Goal: Task Accomplishment & Management: Manage account settings

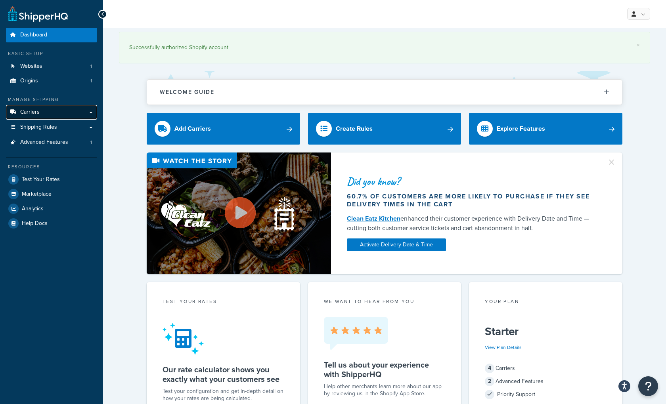
click at [38, 110] on span "Carriers" at bounding box center [29, 112] width 19 height 7
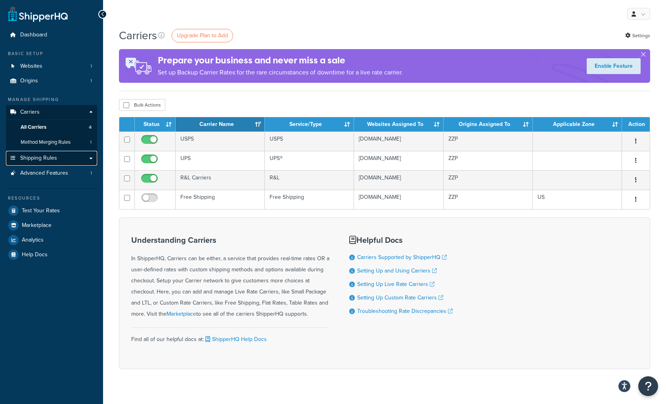
click at [40, 157] on span "Shipping Rules" at bounding box center [38, 158] width 37 height 7
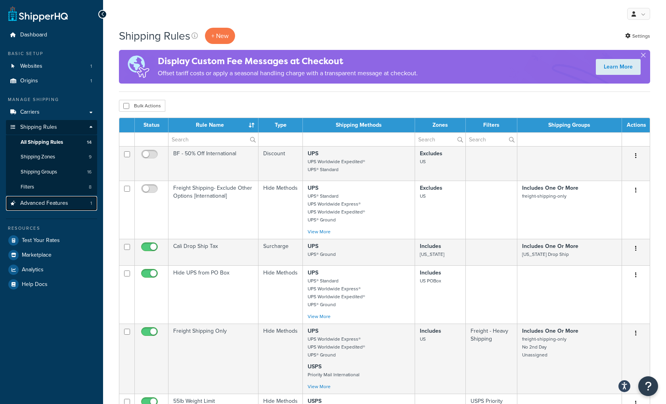
click at [40, 203] on span "Advanced Features" at bounding box center [44, 203] width 48 height 7
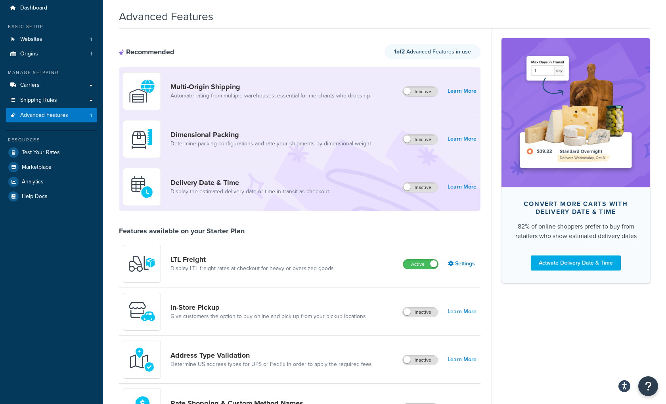
scroll to position [29, 0]
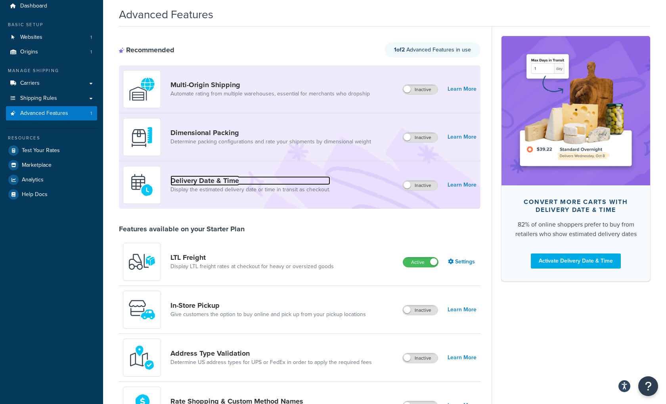
click at [205, 180] on link "Delivery Date & Time" at bounding box center [250, 180] width 160 height 9
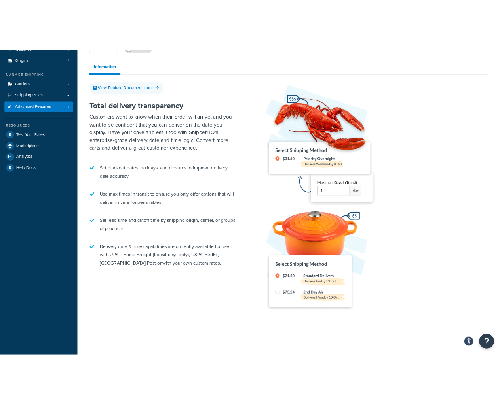
scroll to position [68, 0]
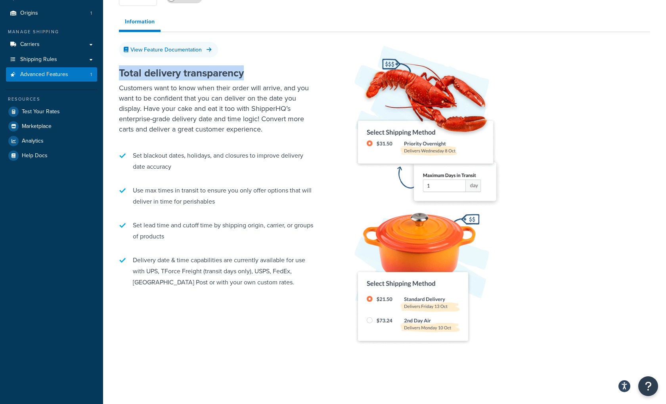
drag, startPoint x: 246, startPoint y: 73, endPoint x: 118, endPoint y: 70, distance: 127.2
click at [119, 70] on h2 "Total delivery transparency" at bounding box center [218, 72] width 198 height 11
copy h2 "Total delivery transparency"
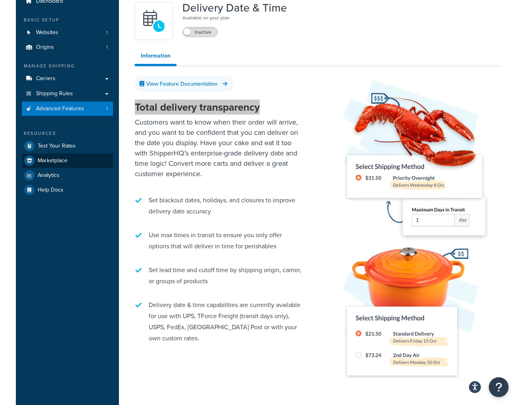
scroll to position [0, 0]
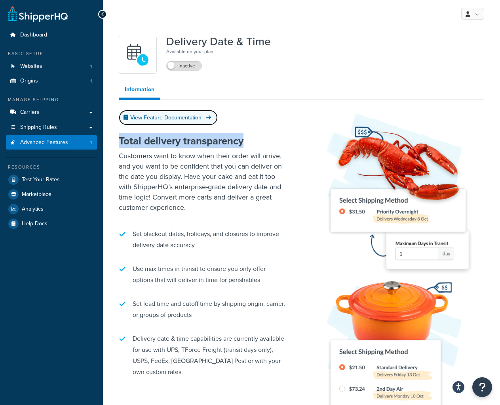
click at [186, 118] on link "View Feature Documentation" at bounding box center [168, 117] width 99 height 15
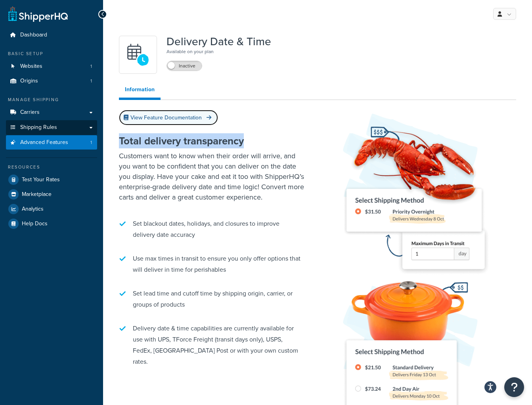
scroll to position [0, 0]
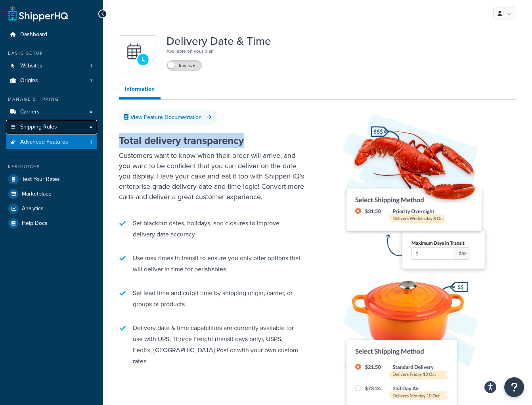
click at [39, 126] on span "Shipping Rules" at bounding box center [38, 127] width 37 height 7
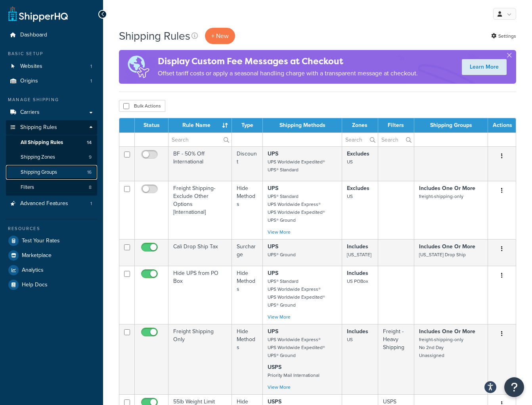
click at [37, 173] on span "Shipping Groups" at bounding box center [39, 172] width 36 height 7
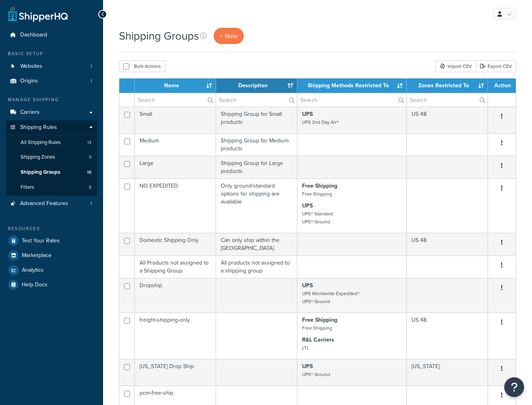
select select "15"
click at [237, 35] on span "+ New" at bounding box center [228, 35] width 17 height 9
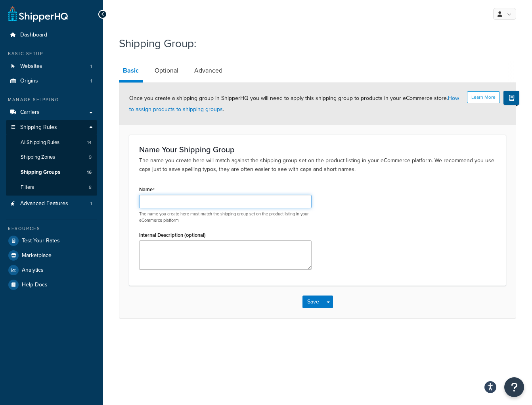
click at [167, 207] on input "Name" at bounding box center [225, 201] width 172 height 13
type input "Add 2 days"
click at [212, 71] on link "Advanced" at bounding box center [208, 70] width 36 height 19
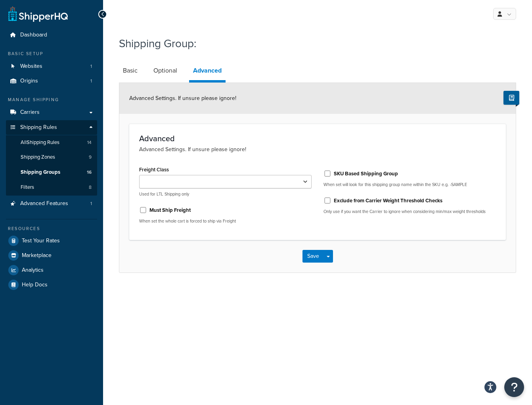
click at [274, 31] on div "My Profile Billing Global Settings Contact Us Logout Shipping Group: Basic Opti…" at bounding box center [317, 202] width 429 height 405
click at [23, 67] on span "Websites" at bounding box center [31, 66] width 22 height 7
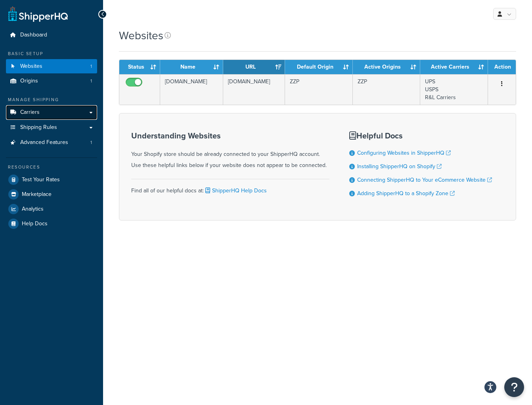
click at [46, 113] on link "Carriers" at bounding box center [51, 112] width 91 height 15
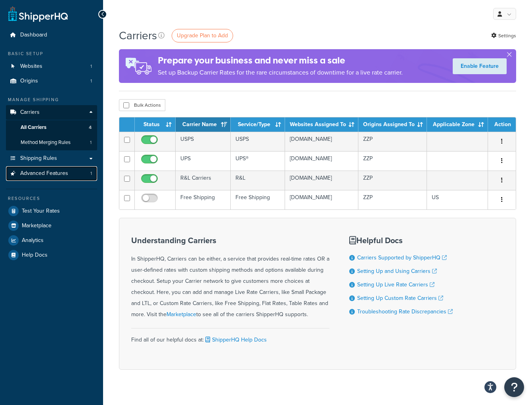
click at [43, 178] on link "Advanced Features 1" at bounding box center [51, 173] width 91 height 15
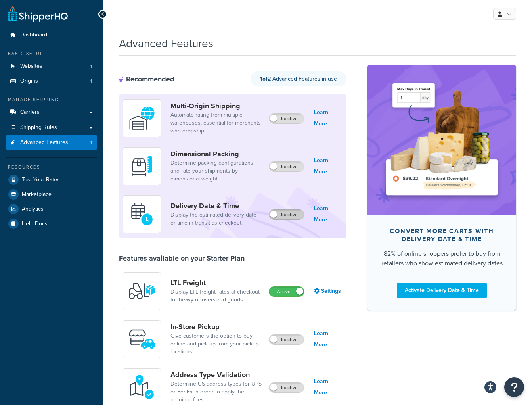
click at [284, 214] on label "Inactive" at bounding box center [286, 215] width 35 height 10
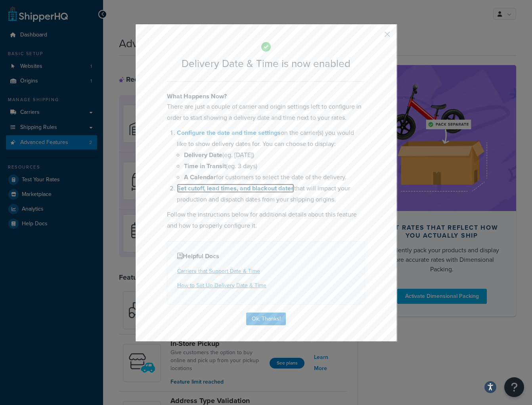
click at [252, 188] on link "Set cutoff, lead times, and blackout dates" at bounding box center [235, 187] width 117 height 9
click at [376, 36] on button "button" at bounding box center [375, 37] width 2 height 2
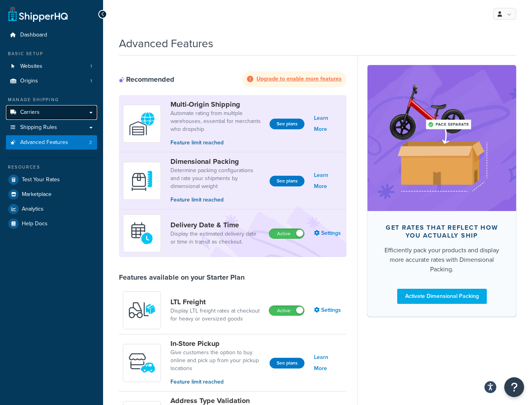
click at [30, 114] on span "Carriers" at bounding box center [29, 112] width 19 height 7
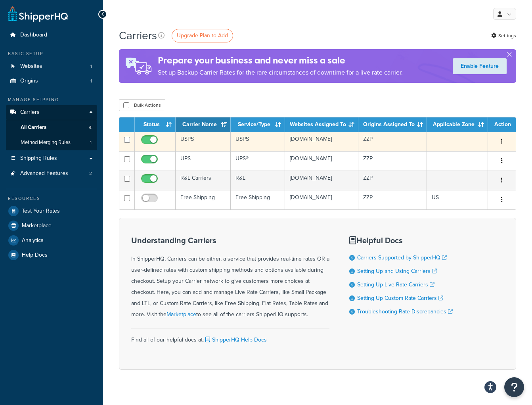
click at [194, 141] on td "USPS" at bounding box center [203, 141] width 55 height 19
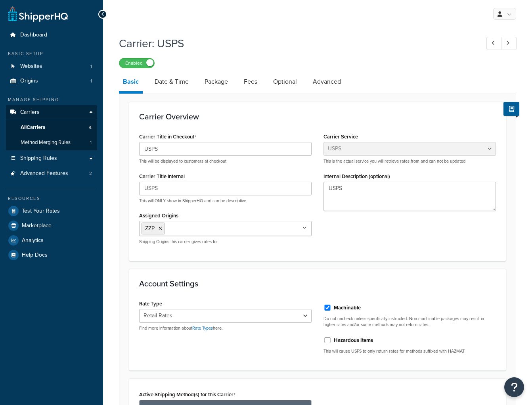
select select "usps"
click at [501, 143] on div "Carrier Service Table Rates Flat Rate Free Shipping In-Store Pickup Same Day De…" at bounding box center [409, 174] width 184 height 86
click at [324, 86] on link "Advanced" at bounding box center [327, 81] width 36 height 19
select select "false"
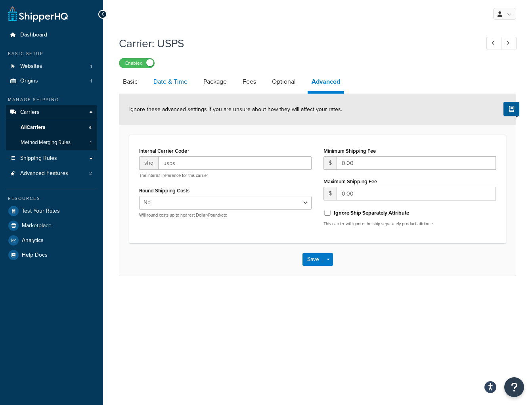
click at [178, 81] on link "Date & Time" at bounding box center [170, 81] width 42 height 19
select select "yMMMEd"
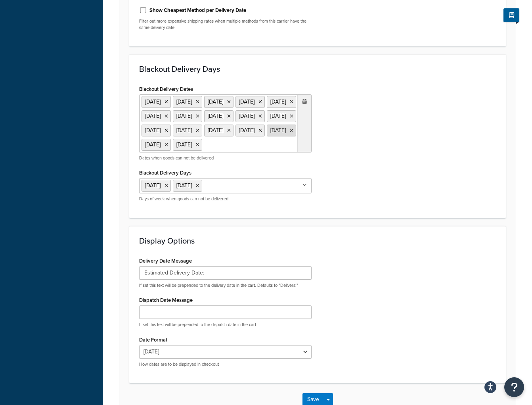
scroll to position [287, 0]
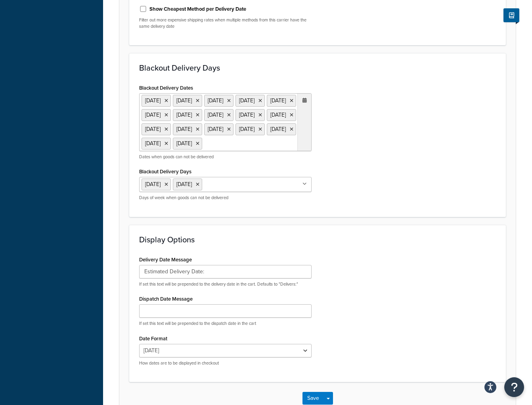
click at [307, 100] on div at bounding box center [304, 122] width 14 height 57
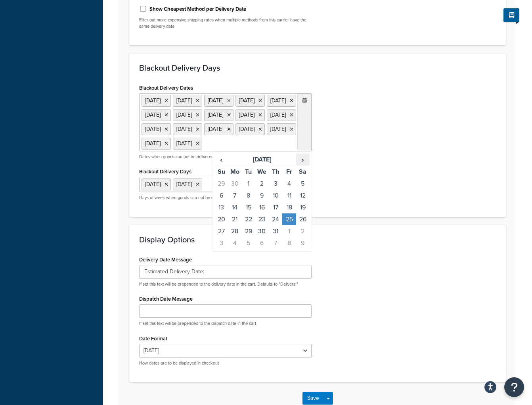
click at [302, 165] on span "›" at bounding box center [302, 159] width 13 height 11
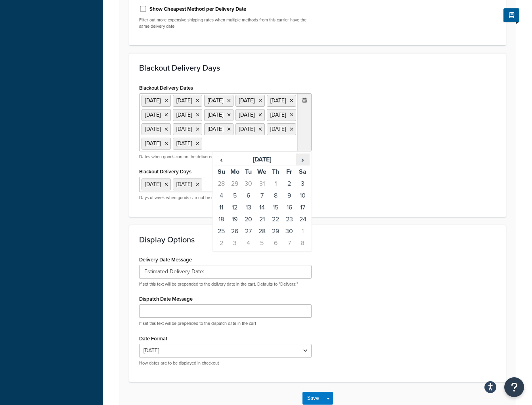
click at [302, 165] on span "›" at bounding box center [302, 159] width 13 height 11
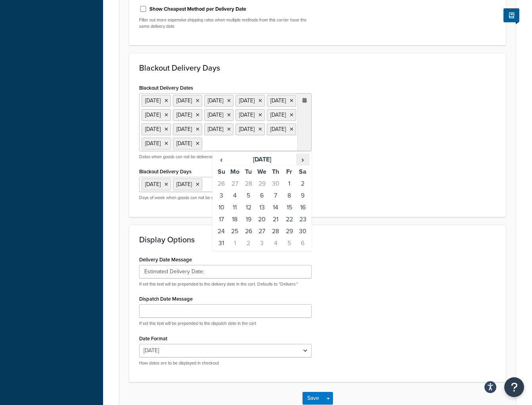
click at [302, 165] on span "›" at bounding box center [302, 159] width 13 height 11
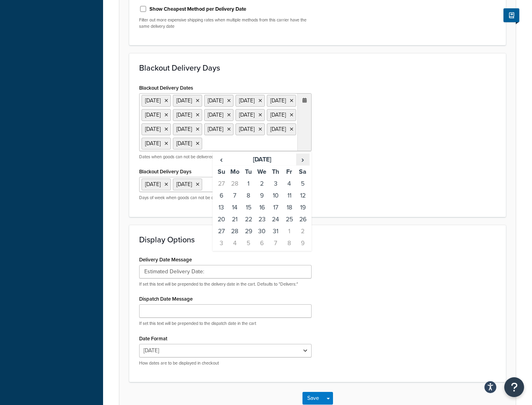
click at [302, 165] on span "›" at bounding box center [302, 159] width 13 height 11
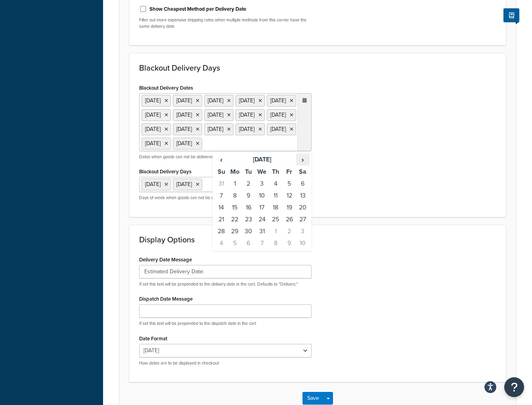
click at [302, 165] on span "›" at bounding box center [302, 159] width 13 height 11
click at [222, 165] on span "‹" at bounding box center [221, 159] width 13 height 11
click at [304, 165] on span "›" at bounding box center [302, 159] width 13 height 11
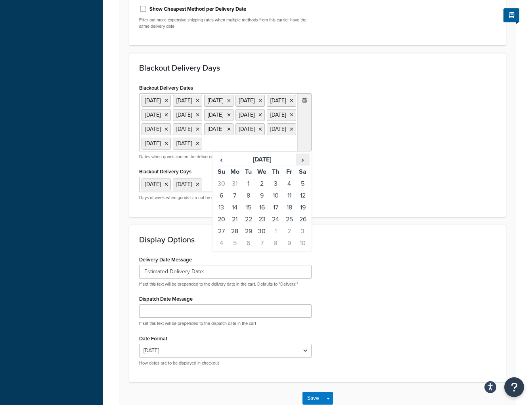
click at [304, 165] on span "›" at bounding box center [302, 159] width 13 height 11
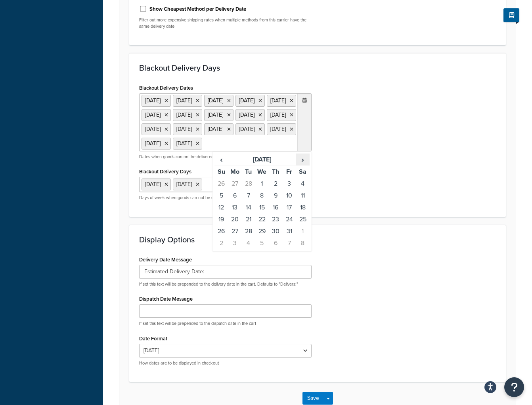
click at [304, 165] on span "›" at bounding box center [302, 159] width 13 height 11
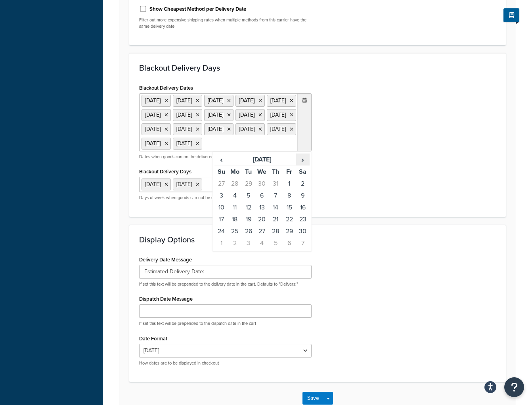
click at [304, 165] on span "›" at bounding box center [302, 159] width 13 height 11
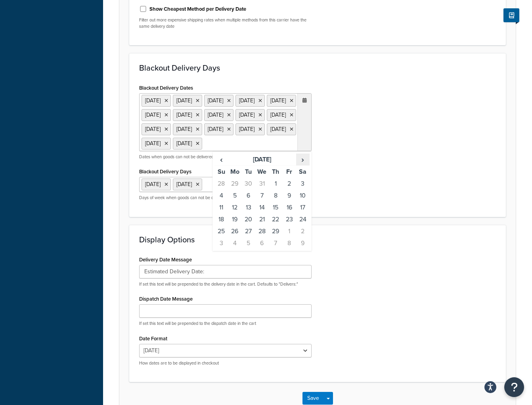
click at [304, 165] on span "›" at bounding box center [302, 159] width 13 height 11
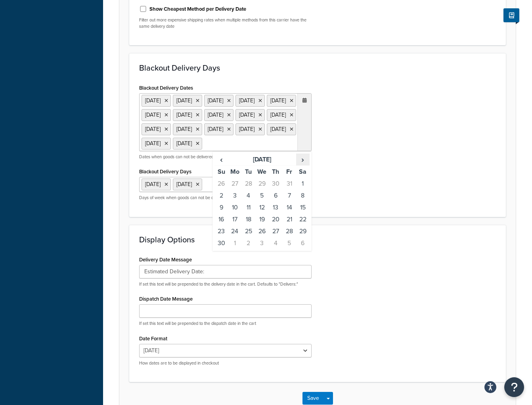
click at [304, 165] on span "›" at bounding box center [302, 159] width 13 height 11
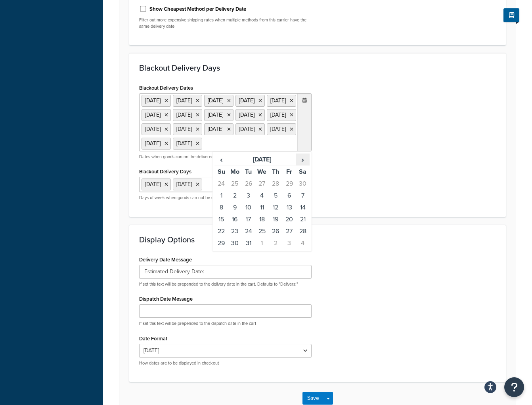
click at [304, 165] on span "›" at bounding box center [302, 159] width 13 height 11
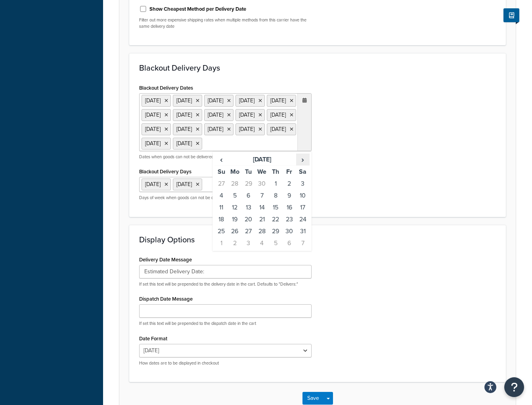
click at [304, 165] on span "›" at bounding box center [302, 159] width 13 height 11
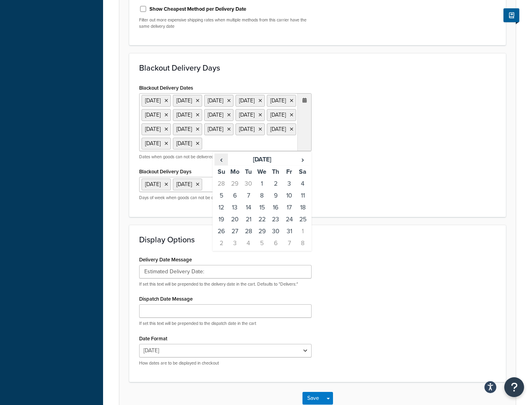
click at [222, 165] on span "‹" at bounding box center [221, 159] width 13 height 11
click at [235, 189] on td "1" at bounding box center [234, 184] width 13 height 12
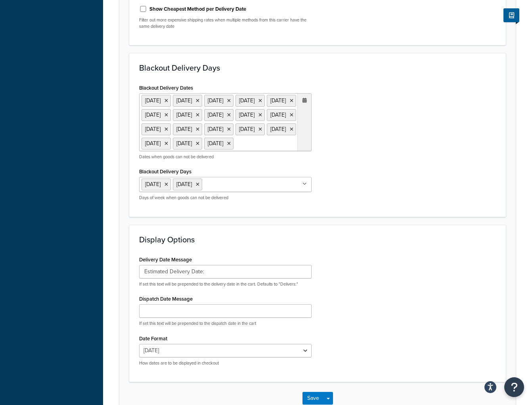
click at [324, 191] on div "Blackout Delivery Dates 21 Jan 2019 18 Feb 2019 27 May 2019 4 Jul 2019 2 Sep 20…" at bounding box center [317, 144] width 368 height 125
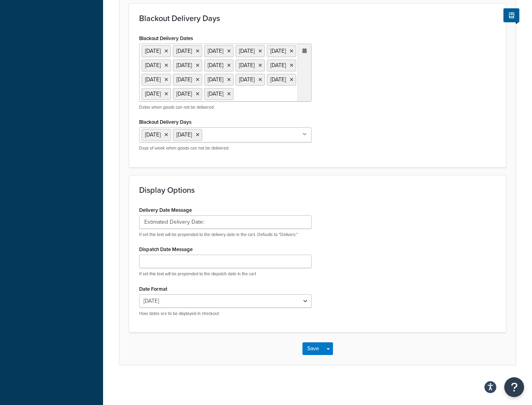
scroll to position [365, 0]
click at [311, 348] on button "Save" at bounding box center [312, 348] width 21 height 13
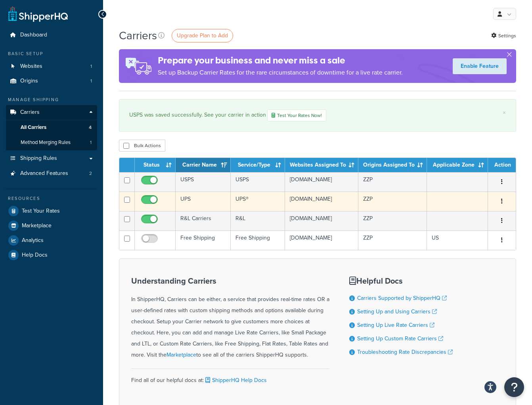
click at [199, 204] on td "UPS" at bounding box center [203, 200] width 55 height 19
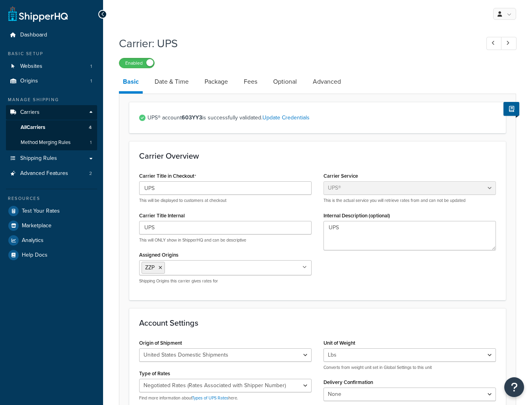
select select "ups"
click at [182, 79] on link "Date & Time" at bounding box center [172, 81] width 42 height 19
select select "yMMMEd"
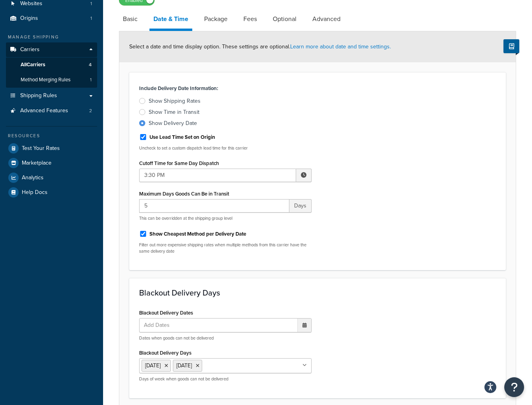
scroll to position [63, 0]
click at [305, 175] on span at bounding box center [304, 175] width 6 height 6
click at [245, 191] on span "▲" at bounding box center [245, 192] width 16 height 16
click at [246, 214] on span "▼" at bounding box center [245, 216] width 16 height 16
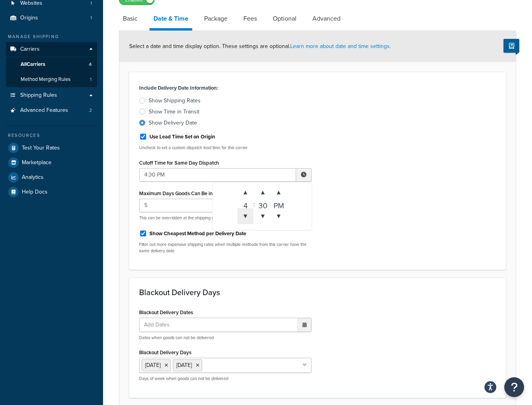
click at [246, 214] on span "▼" at bounding box center [245, 216] width 16 height 16
click at [245, 214] on span "▼" at bounding box center [245, 216] width 16 height 16
click at [263, 215] on span "▼" at bounding box center [263, 216] width 16 height 16
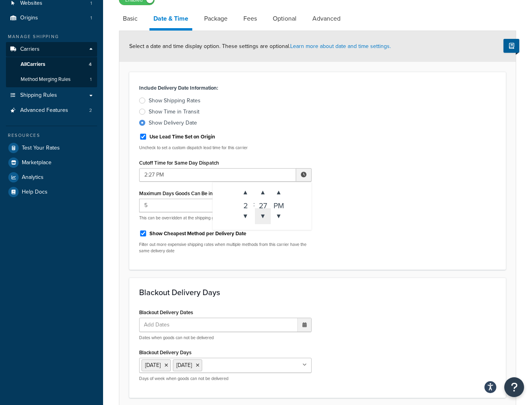
click at [263, 215] on span "▼" at bounding box center [263, 216] width 16 height 16
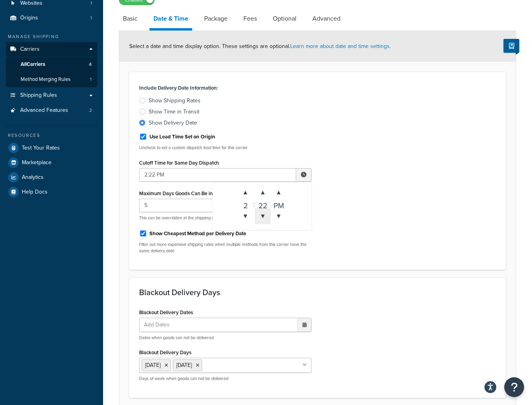
click at [263, 215] on span "▼" at bounding box center [263, 216] width 16 height 16
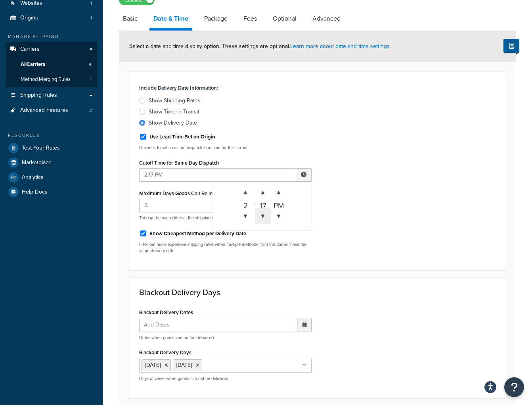
click at [263, 215] on span "▼" at bounding box center [263, 216] width 16 height 16
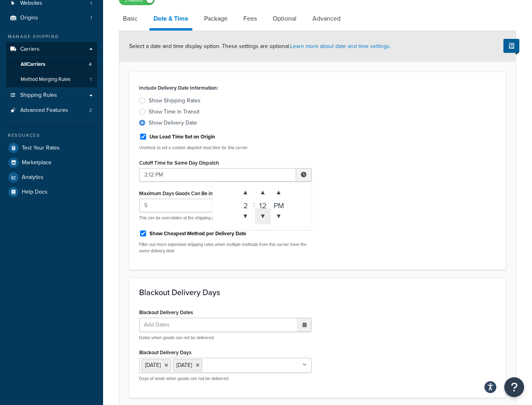
click at [263, 215] on span "▼" at bounding box center [263, 216] width 16 height 16
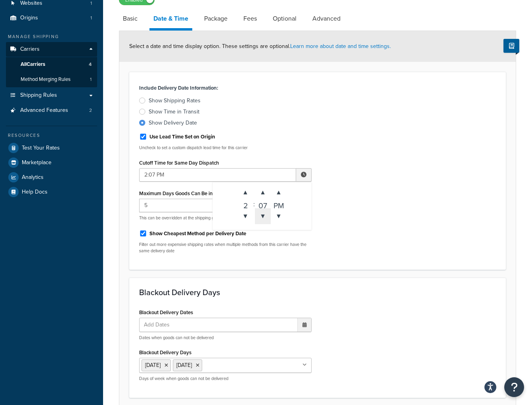
click at [263, 215] on span "▼" at bounding box center [263, 216] width 16 height 16
click at [155, 175] on input "2:05 PM" at bounding box center [217, 174] width 157 height 13
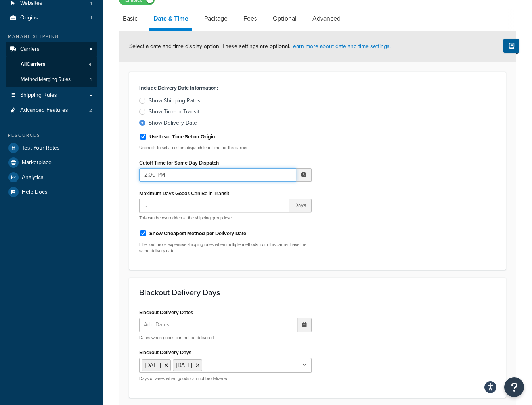
type input "2:00 PM"
click at [355, 225] on div "Include Delivery Date Information: Show Shipping Rates Show Time in Transit Sho…" at bounding box center [317, 171] width 368 height 178
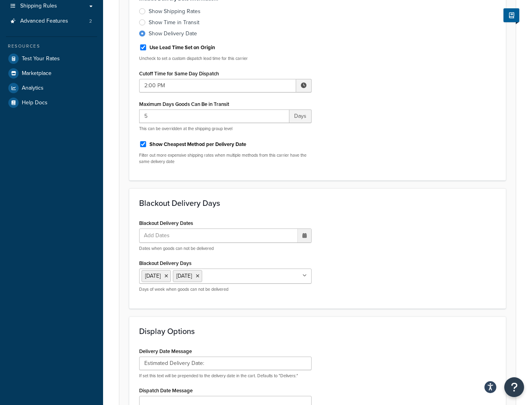
scroll to position [153, 0]
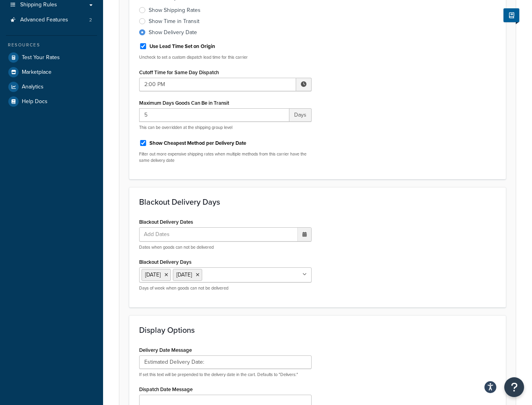
drag, startPoint x: 146, startPoint y: 233, endPoint x: 189, endPoint y: 238, distance: 43.4
click at [147, 234] on span "Add Dates" at bounding box center [160, 233] width 38 height 13
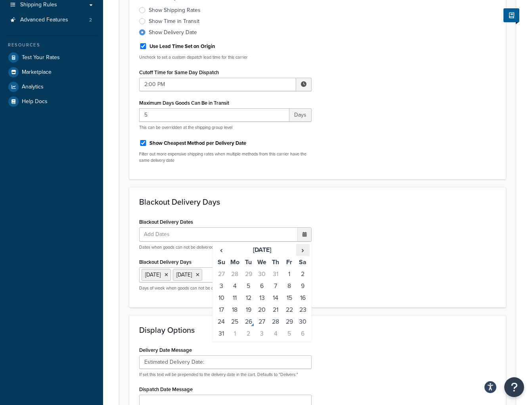
click at [303, 252] on span "›" at bounding box center [302, 249] width 13 height 11
click at [235, 273] on td "1" at bounding box center [234, 274] width 13 height 12
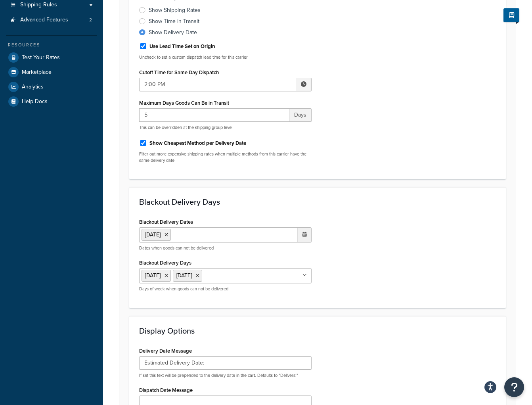
click at [265, 197] on h3 "Blackout Delivery Days" at bounding box center [317, 201] width 357 height 9
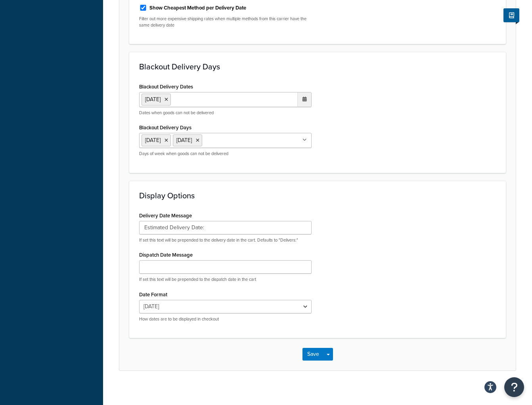
scroll to position [294, 0]
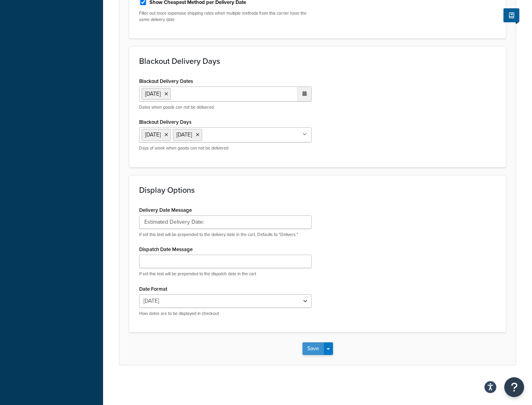
click at [315, 350] on button "Save" at bounding box center [312, 348] width 21 height 13
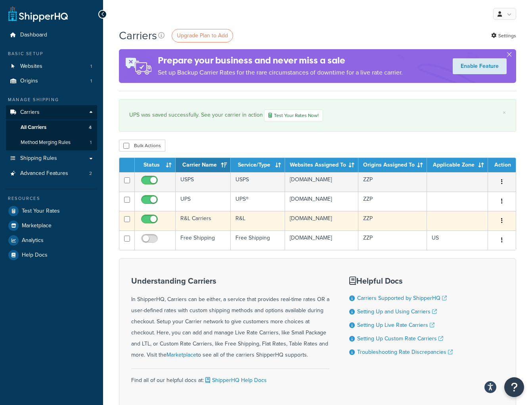
click at [501, 223] on icon "button" at bounding box center [502, 221] width 2 height 6
click at [218, 227] on td "R&L Carriers" at bounding box center [203, 220] width 55 height 19
click at [218, 228] on td "R&L Carriers" at bounding box center [203, 220] width 55 height 19
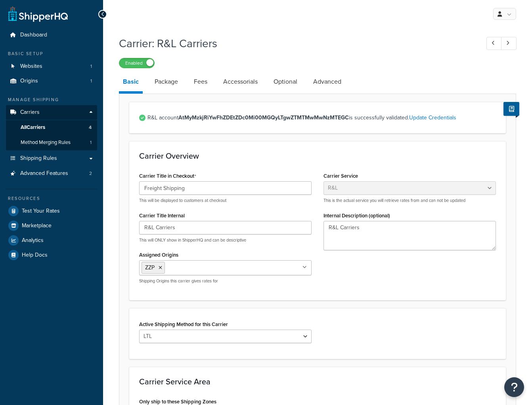
select select "rlFreight"
click at [170, 80] on link "Package" at bounding box center [166, 81] width 31 height 19
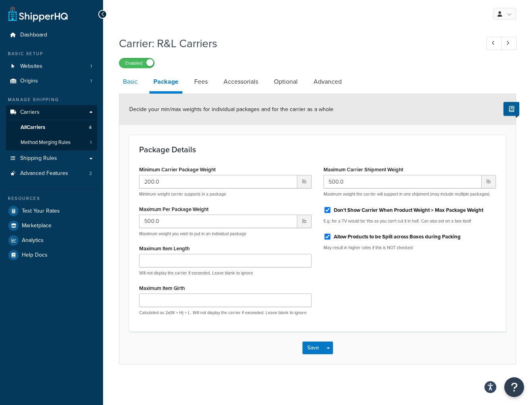
click at [136, 81] on link "Basic" at bounding box center [130, 81] width 23 height 19
select select "rlFreight"
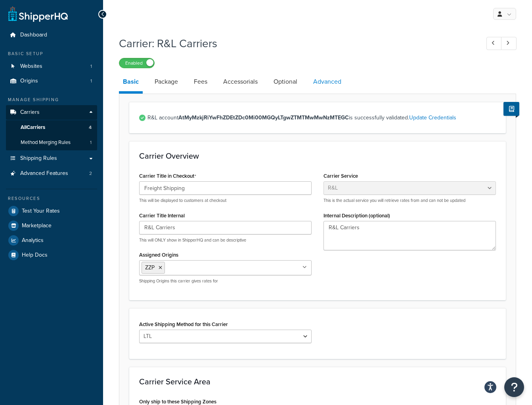
click at [323, 80] on link "Advanced" at bounding box center [327, 81] width 36 height 19
select select "false"
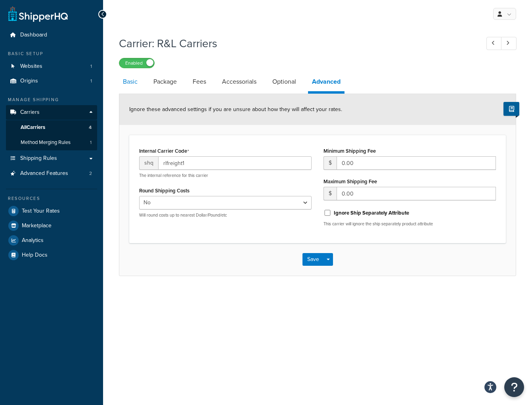
click at [132, 82] on link "Basic" at bounding box center [130, 81] width 23 height 19
select select "rlFreight"
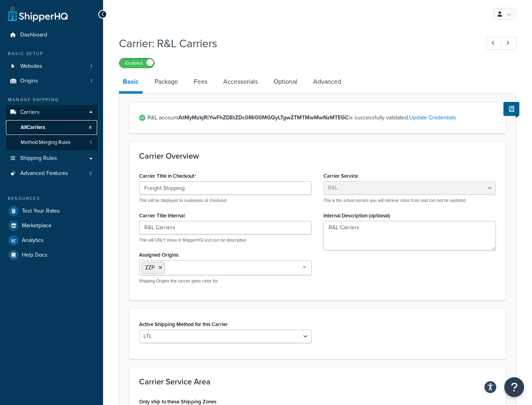
click at [33, 127] on span "All Carriers" at bounding box center [33, 127] width 25 height 7
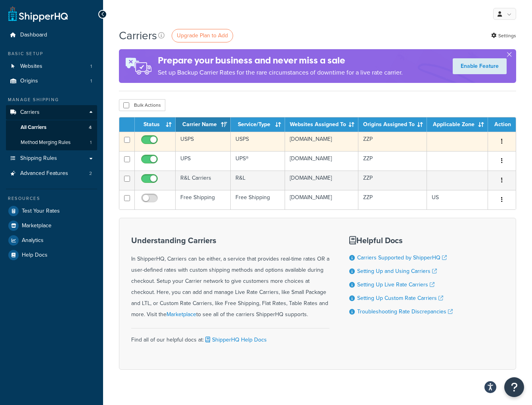
click at [208, 139] on td "USPS" at bounding box center [203, 141] width 55 height 19
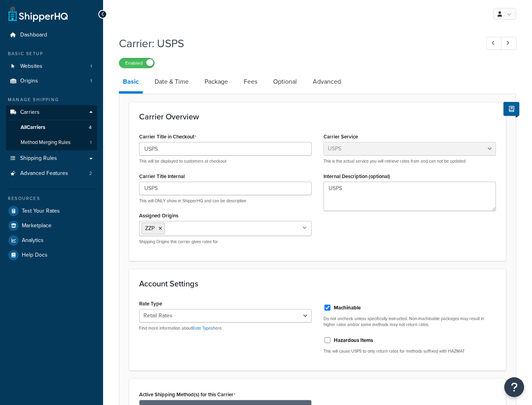
select select "usps"
click at [161, 74] on link "Date & Time" at bounding box center [172, 81] width 42 height 19
select select "yMMMEd"
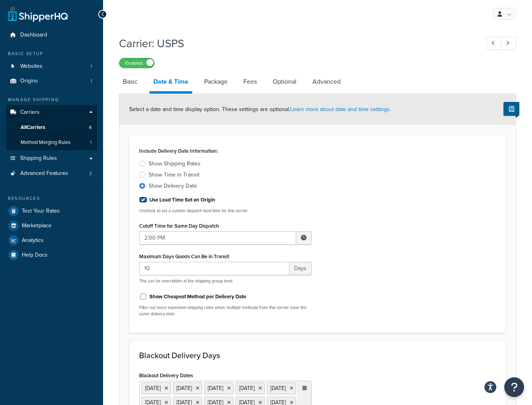
click at [143, 200] on input "Use Lead Time Set on Origin" at bounding box center [143, 200] width 8 height 6
checkbox input "false"
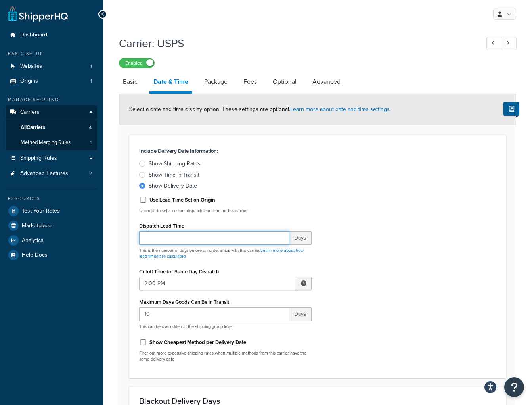
click at [271, 240] on input "Dispatch Lead Time" at bounding box center [214, 237] width 150 height 13
click at [281, 236] on input "1" at bounding box center [214, 237] width 150 height 13
click at [281, 236] on input "2" at bounding box center [214, 237] width 150 height 13
click at [281, 236] on input "3" at bounding box center [214, 237] width 150 height 13
click at [281, 236] on input "4" at bounding box center [214, 237] width 150 height 13
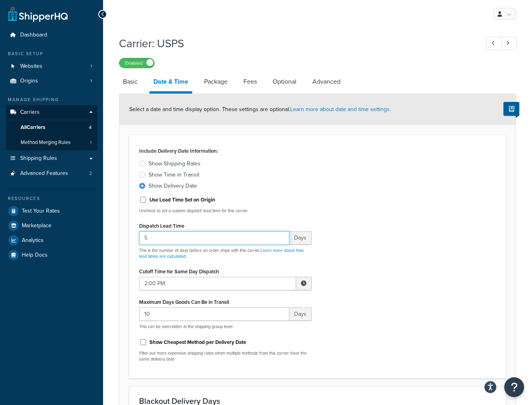
click at [281, 236] on input "5" at bounding box center [214, 237] width 150 height 13
click at [281, 236] on input "6" at bounding box center [214, 237] width 150 height 13
click at [281, 236] on input "7" at bounding box center [214, 237] width 150 height 13
type input "6"
click at [281, 240] on input "6" at bounding box center [214, 237] width 150 height 13
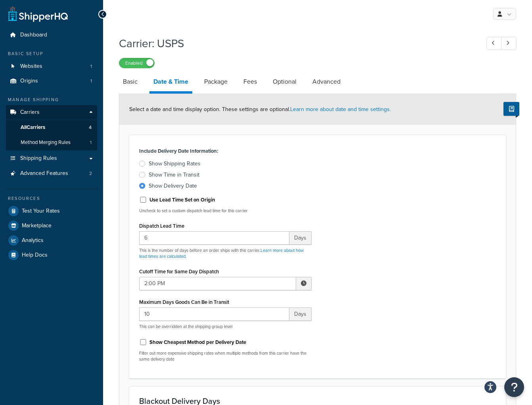
click at [312, 185] on div "Include Delivery Date Information: Show Shipping Rates Show Time in Transit Sho…" at bounding box center [225, 256] width 184 height 223
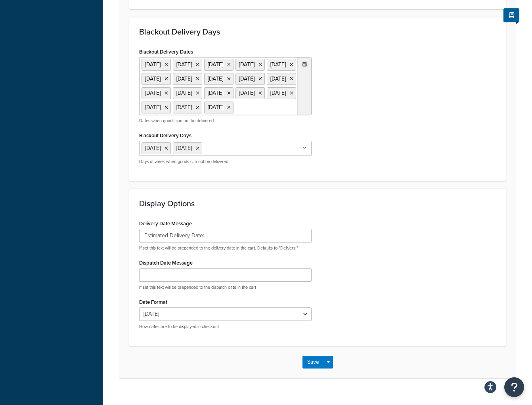
scroll to position [411, 0]
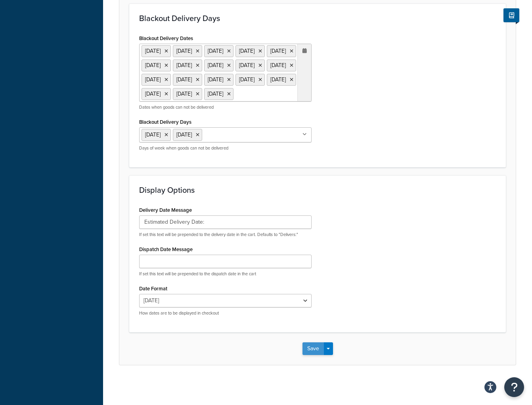
click at [313, 347] on button "Save" at bounding box center [312, 348] width 21 height 13
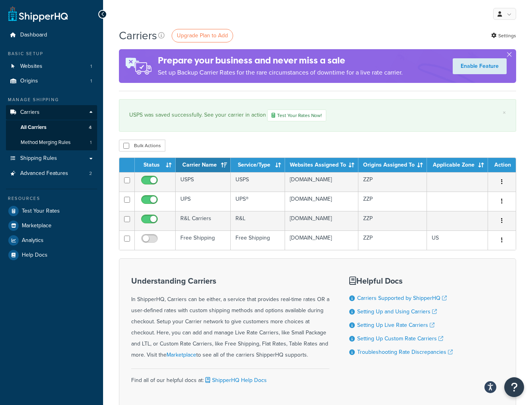
click at [376, 115] on div "USPS was saved successfully. See your carrier in action Test Your Rates Now!" at bounding box center [317, 115] width 376 height 12
click at [54, 157] on span "Shipping Rules" at bounding box center [38, 158] width 37 height 7
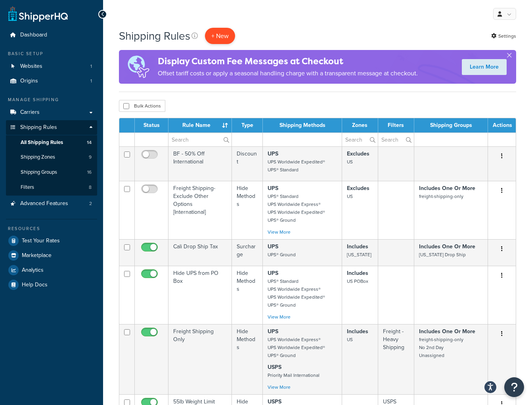
click at [216, 36] on p "+ New" at bounding box center [220, 36] width 30 height 16
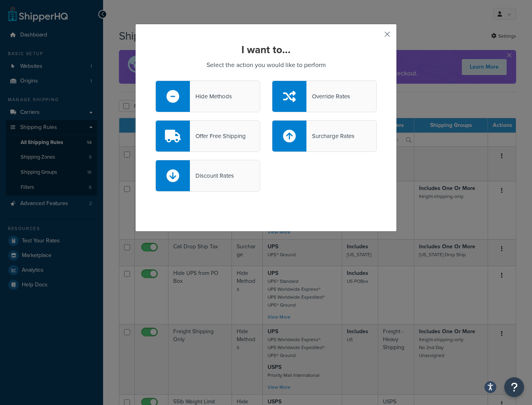
click at [376, 36] on button "button" at bounding box center [375, 37] width 2 height 2
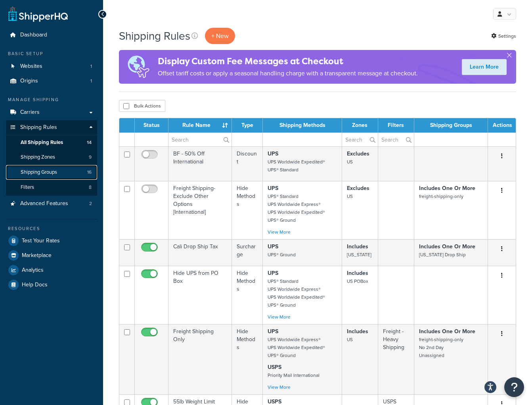
click at [50, 174] on span "Shipping Groups" at bounding box center [39, 172] width 36 height 7
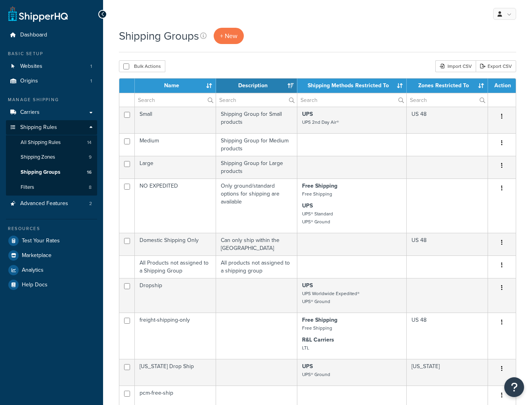
select select "15"
click at [232, 34] on span "+ New" at bounding box center [228, 35] width 17 height 9
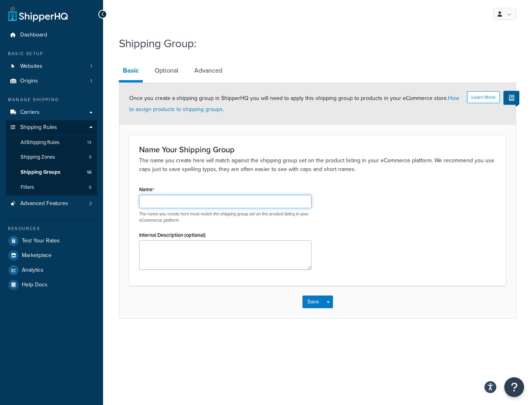
click at [166, 199] on input "Name" at bounding box center [225, 201] width 172 height 13
type input "Add 3 days"
click at [359, 213] on div "Name Add 3 days The name you create here must match the shipping group set on t…" at bounding box center [317, 229] width 368 height 92
click at [170, 71] on link "Optional" at bounding box center [167, 70] width 32 height 19
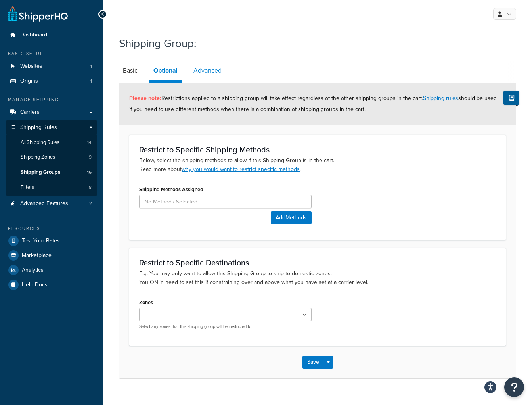
click at [213, 69] on link "Advanced" at bounding box center [207, 70] width 36 height 19
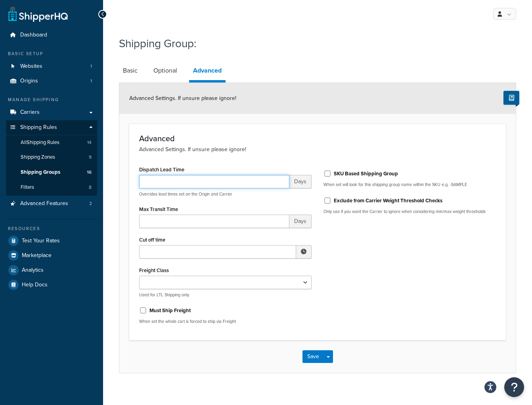
click at [210, 183] on input "Dispatch Lead Time" at bounding box center [214, 181] width 150 height 13
type input "3"
type input "12"
click at [299, 249] on span at bounding box center [303, 251] width 15 height 13
click at [244, 271] on span "▲" at bounding box center [245, 269] width 16 height 16
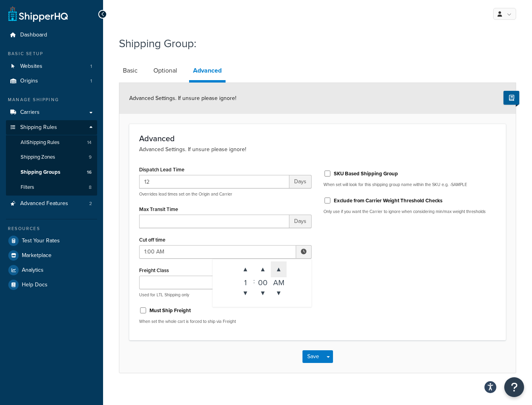
click at [278, 269] on span "▲" at bounding box center [279, 269] width 16 height 16
click at [246, 269] on span "▲" at bounding box center [245, 269] width 16 height 16
type input "2:00 PM"
click at [378, 261] on div "Dispatch Lead Time 12 Days Overrides lead times set on the Origin and Carrier M…" at bounding box center [317, 247] width 368 height 166
click at [153, 181] on input "12" at bounding box center [214, 181] width 150 height 13
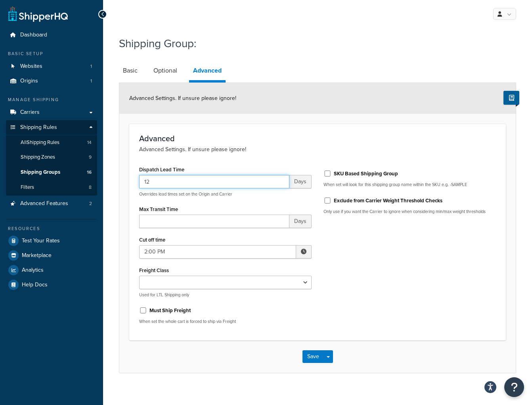
drag, startPoint x: 153, startPoint y: 181, endPoint x: 147, endPoint y: 181, distance: 6.7
click at [147, 181] on input "12" at bounding box center [214, 181] width 150 height 13
click at [167, 184] on input "12" at bounding box center [214, 181] width 150 height 13
type input "1"
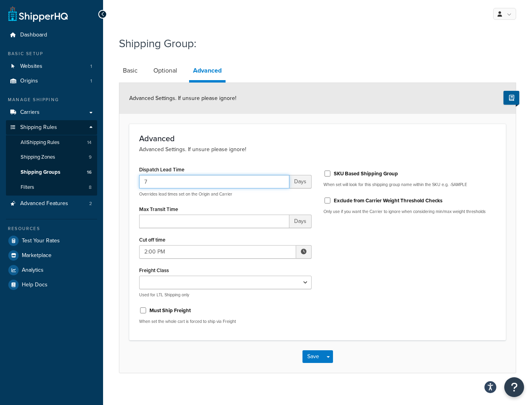
type input "7"
click at [400, 260] on div "Dispatch Lead Time 7 Days Overrides lead times set on the Origin and Carrier Ma…" at bounding box center [317, 247] width 368 height 166
click at [123, 72] on link "Basic" at bounding box center [130, 70] width 23 height 19
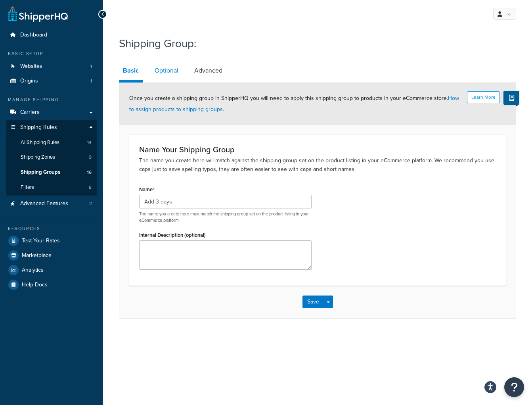
click at [162, 71] on link "Optional" at bounding box center [167, 70] width 32 height 19
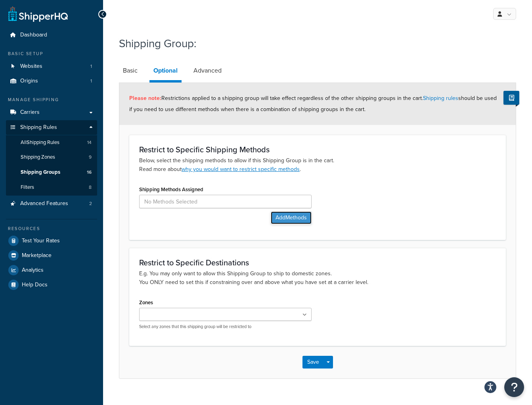
click at [279, 219] on button "Add Methods" at bounding box center [291, 217] width 41 height 13
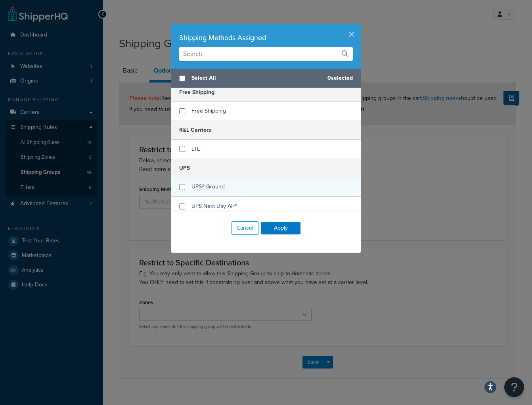
scroll to position [6, 0]
click at [181, 187] on input "checkbox" at bounding box center [182, 186] width 6 height 6
checkbox input "true"
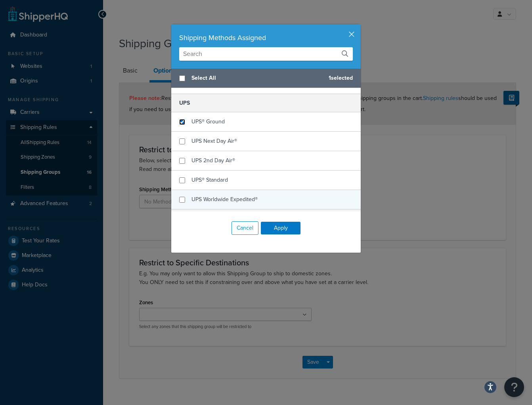
scroll to position [69, 0]
click at [181, 201] on input "checkbox" at bounding box center [182, 201] width 6 height 6
checkbox input "true"
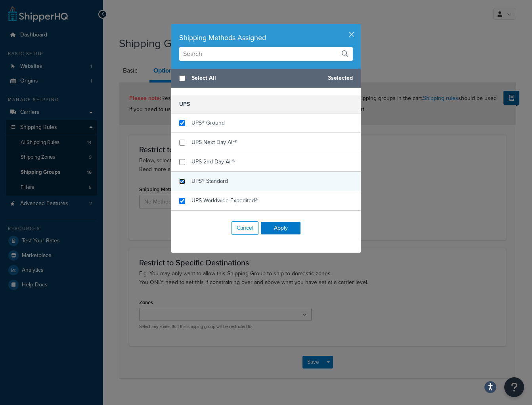
click at [182, 180] on input "checkbox" at bounding box center [182, 181] width 6 height 6
checkbox input "true"
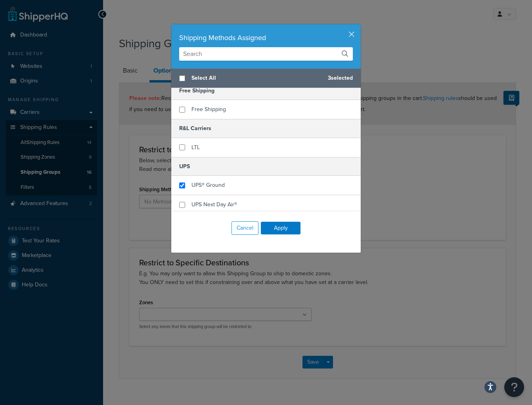
scroll to position [0, 0]
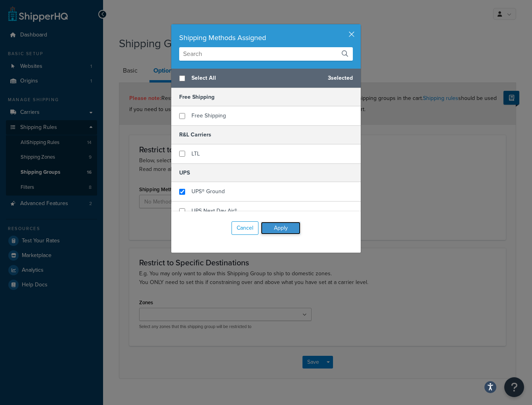
click at [278, 225] on button "Apply" at bounding box center [281, 227] width 40 height 13
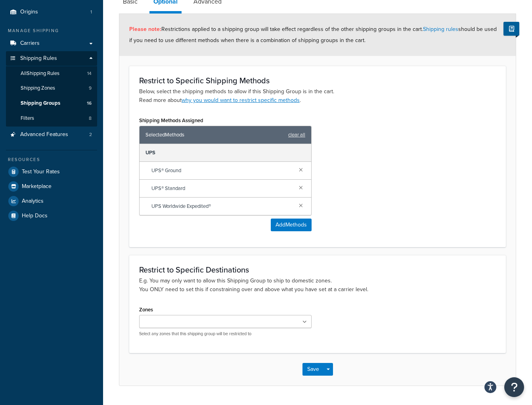
scroll to position [89, 0]
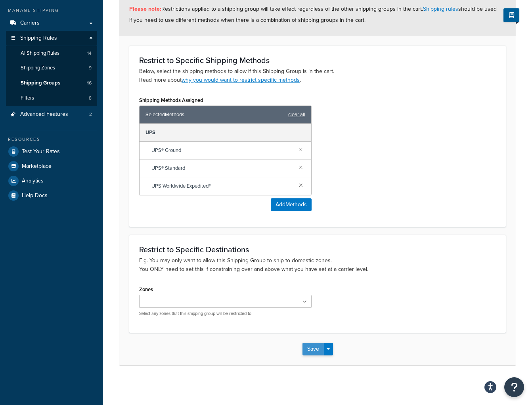
click at [310, 346] on button "Save" at bounding box center [312, 348] width 21 height 13
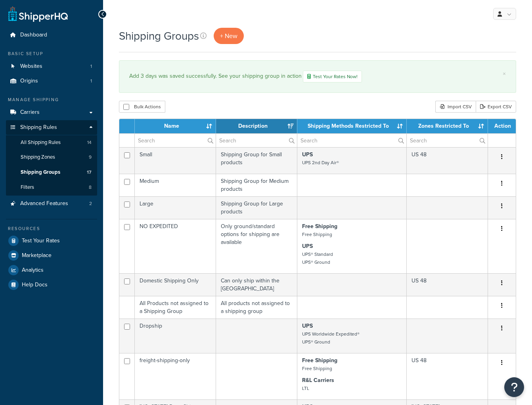
select select "15"
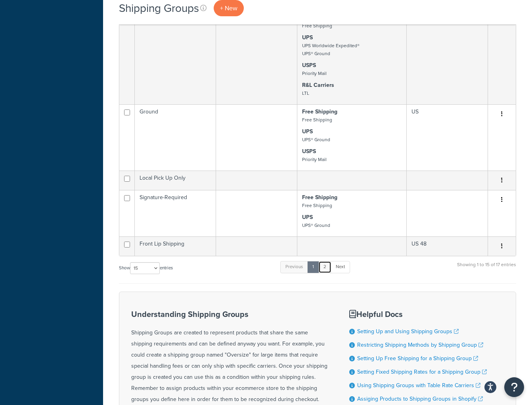
click at [327, 265] on link "2" at bounding box center [324, 267] width 13 height 12
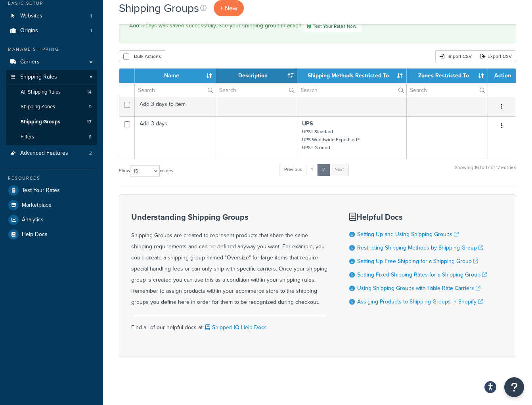
scroll to position [50, 0]
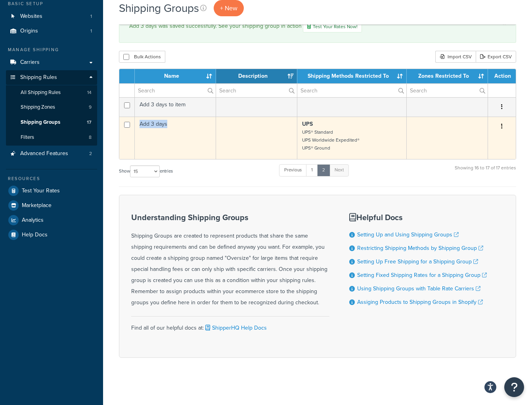
drag, startPoint x: 175, startPoint y: 125, endPoint x: 139, endPoint y: 125, distance: 36.1
click at [139, 125] on td "Add 3 days" at bounding box center [175, 137] width 81 height 42
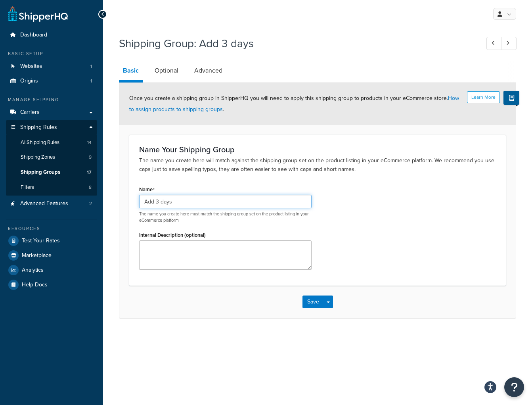
drag, startPoint x: 139, startPoint y: 200, endPoint x: 100, endPoint y: 194, distance: 39.6
click at [100, 194] on div "Dashboard Basic Setup Websites 1 Origins 1 Manage Shipping Carriers Carriers Al…" at bounding box center [266, 202] width 532 height 405
drag, startPoint x: 345, startPoint y: 44, endPoint x: 302, endPoint y: 44, distance: 43.2
click at [342, 45] on h1 "Shipping Group: Add 3 days" at bounding box center [295, 43] width 353 height 15
click at [104, 15] on icon at bounding box center [103, 14] width 4 height 6
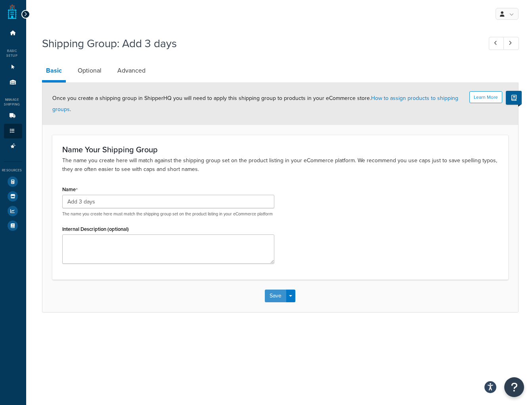
click at [277, 300] on button "Save" at bounding box center [275, 295] width 21 height 13
click at [24, 15] on icon at bounding box center [26, 14] width 4 height 6
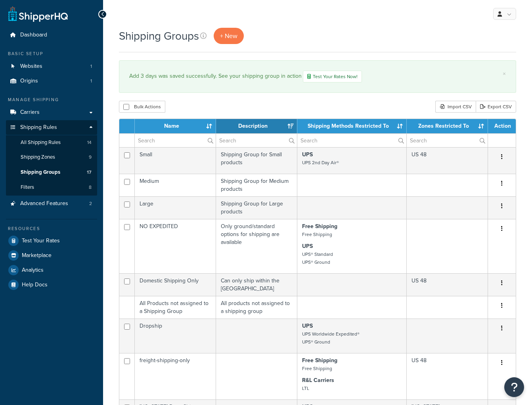
select select "15"
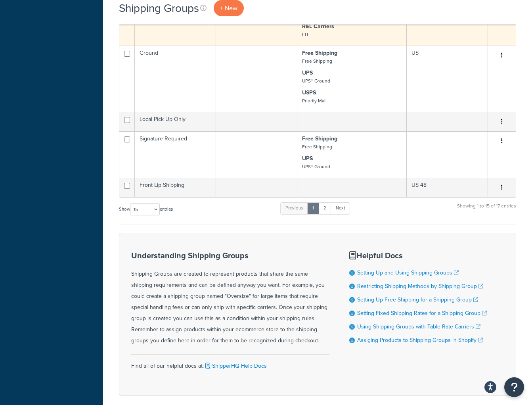
scroll to position [528, 0]
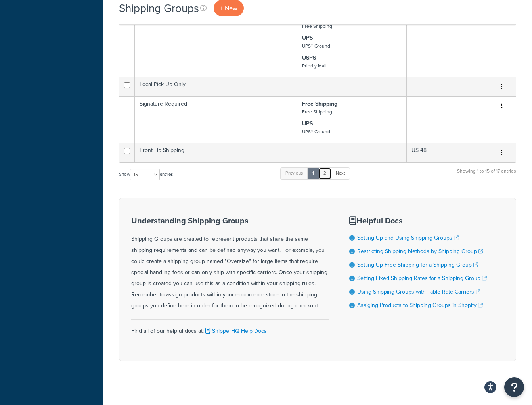
click at [324, 172] on link "2" at bounding box center [324, 173] width 13 height 12
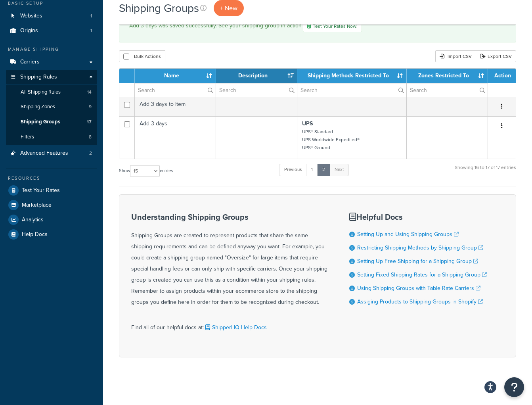
scroll to position [50, 0]
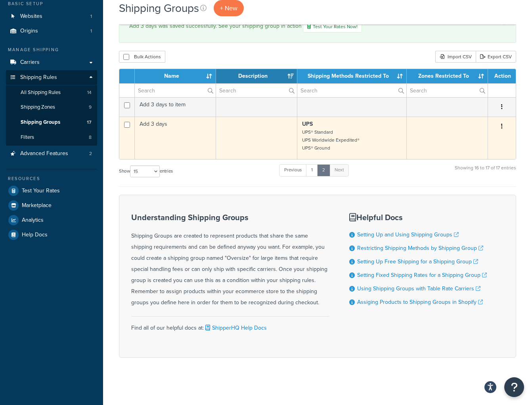
click at [181, 131] on td "Add 3 days" at bounding box center [175, 137] width 81 height 42
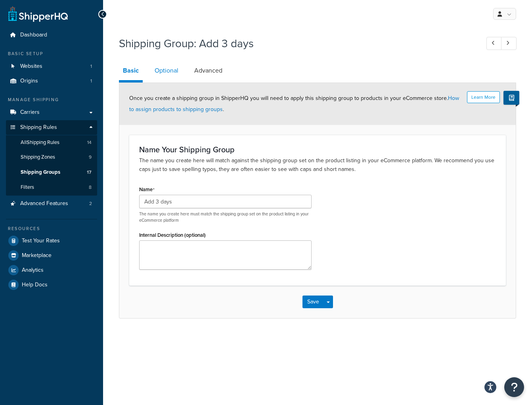
click at [166, 73] on link "Optional" at bounding box center [167, 70] width 32 height 19
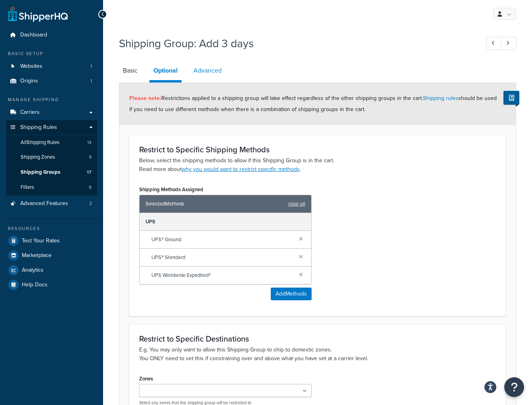
click at [208, 73] on link "Advanced" at bounding box center [207, 70] width 36 height 19
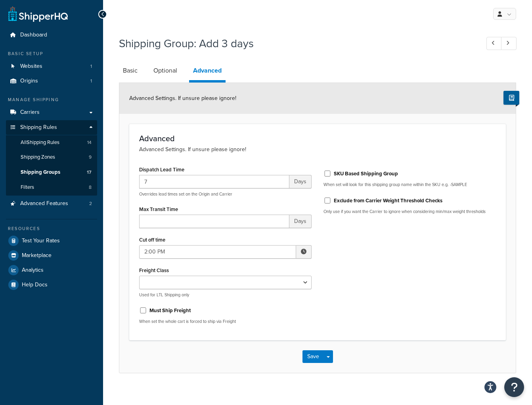
click at [294, 221] on span "Days" at bounding box center [300, 220] width 22 height 13
click at [313, 358] on button "Save" at bounding box center [312, 356] width 21 height 13
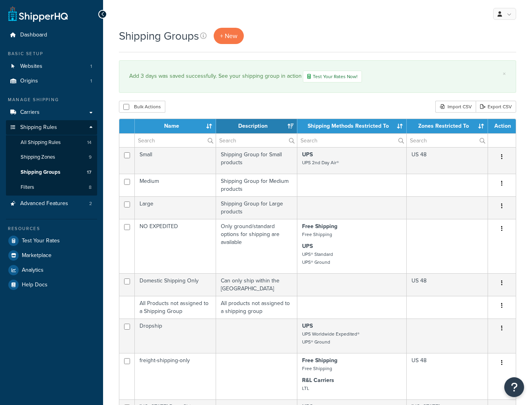
select select "15"
click at [36, 207] on link "Advanced Features 2" at bounding box center [51, 203] width 91 height 15
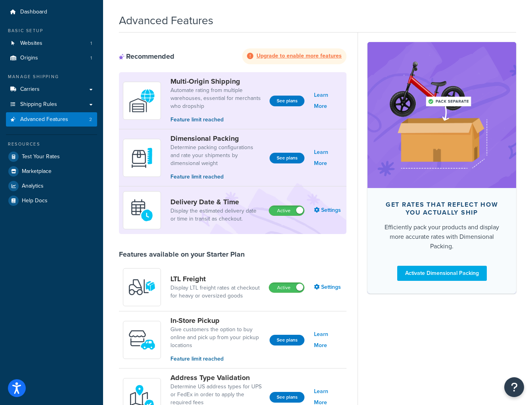
scroll to position [24, 0]
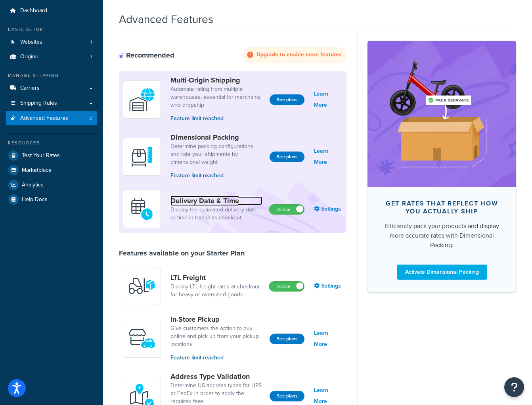
click at [210, 201] on link "Delivery Date & Time" at bounding box center [216, 200] width 92 height 9
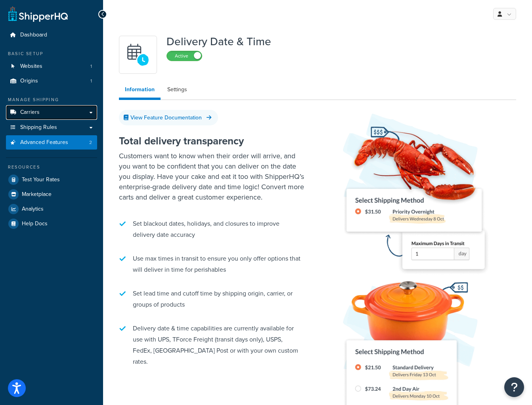
click at [32, 119] on link "Carriers" at bounding box center [51, 112] width 91 height 15
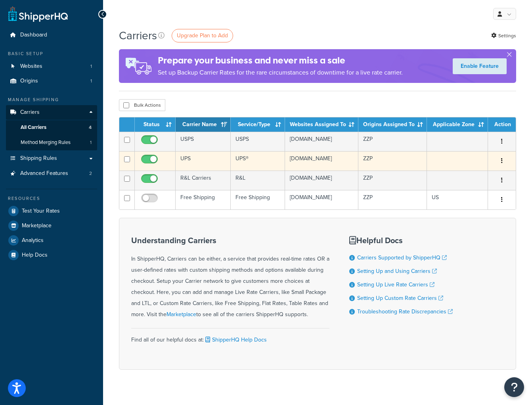
click at [198, 164] on td "UPS" at bounding box center [203, 160] width 55 height 19
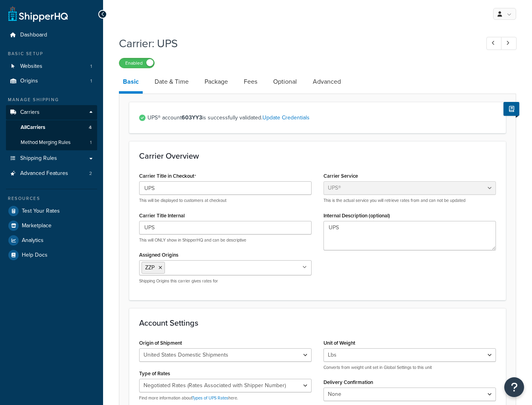
select select "ups"
click at [181, 82] on link "Date & Time" at bounding box center [172, 81] width 42 height 19
select select "yMMMEd"
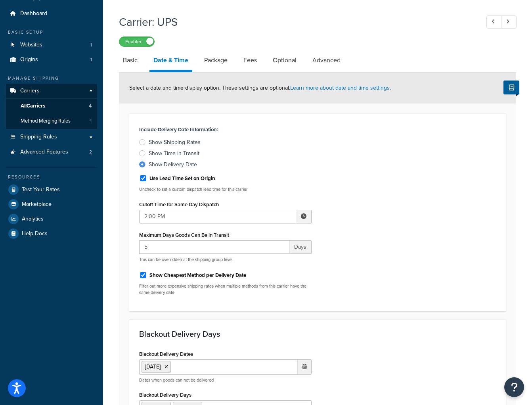
scroll to position [22, 0]
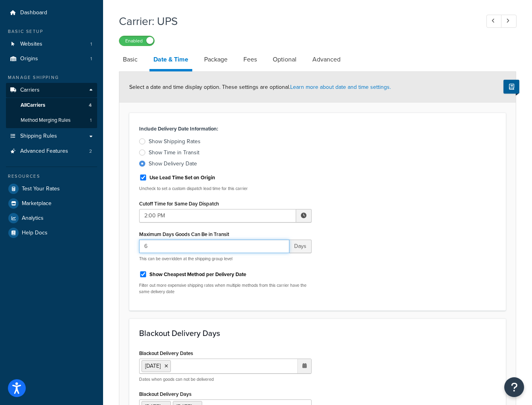
click at [281, 243] on input "6" at bounding box center [214, 245] width 150 height 13
click at [281, 243] on input "7" at bounding box center [214, 245] width 150 height 13
type input "8"
click at [281, 243] on input "8" at bounding box center [214, 245] width 150 height 13
click at [405, 222] on div "Include Delivery Date Information: Show Shipping Rates Show Time in Transit Sho…" at bounding box center [317, 212] width 368 height 178
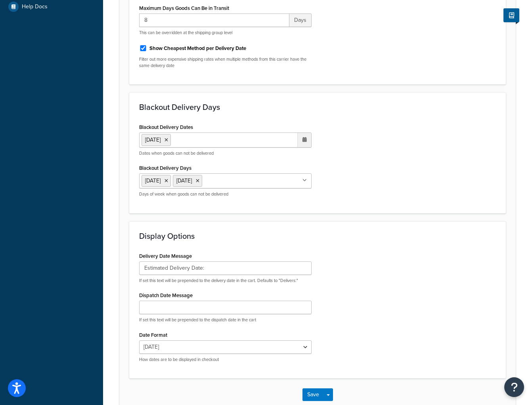
scroll to position [294, 0]
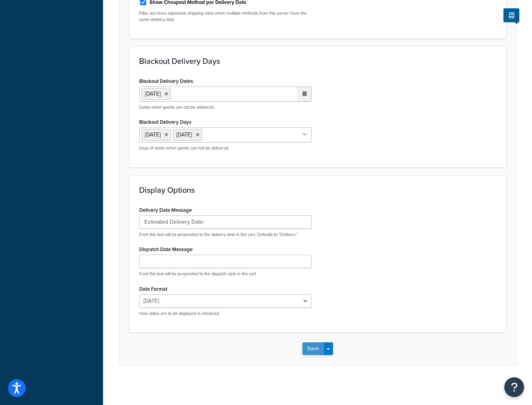
click at [311, 347] on button "Save" at bounding box center [312, 348] width 21 height 13
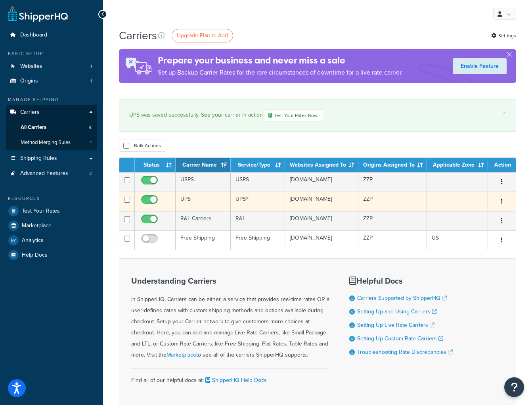
click at [271, 204] on td "UPS®" at bounding box center [258, 200] width 54 height 19
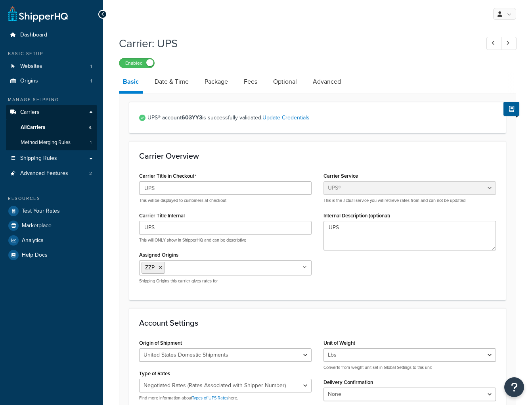
select select "ups"
click at [175, 82] on link "Date & Time" at bounding box center [172, 81] width 42 height 19
select select "yMMMEd"
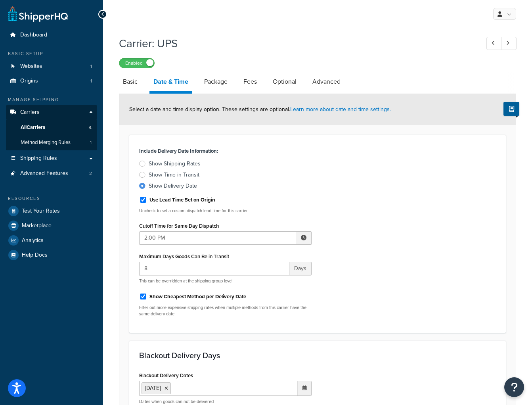
click at [346, 171] on div "Include Delivery Date Information: Show Shipping Rates Show Time in Transit Sho…" at bounding box center [317, 234] width 368 height 178
drag, startPoint x: 161, startPoint y: 269, endPoint x: 134, endPoint y: 267, distance: 27.4
click at [135, 267] on div "Include Delivery Date Information: Show Shipping Rates Show Time in Transit Sho…" at bounding box center [225, 234] width 184 height 178
type input "6"
drag, startPoint x: 234, startPoint y: 255, endPoint x: 139, endPoint y: 257, distance: 95.5
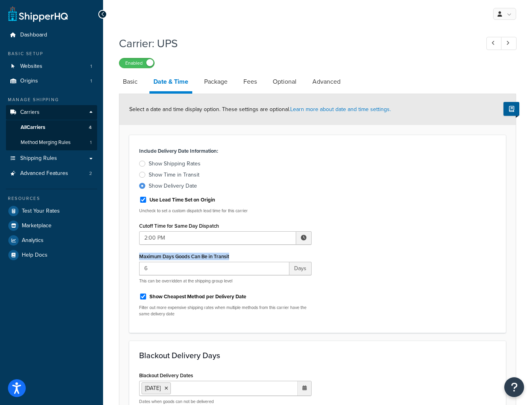
click at [139, 257] on div "Include Delivery Date Information: Show Shipping Rates Show Time in Transit Sho…" at bounding box center [225, 234] width 184 height 178
click at [45, 160] on span "Shipping Rules" at bounding box center [38, 158] width 37 height 7
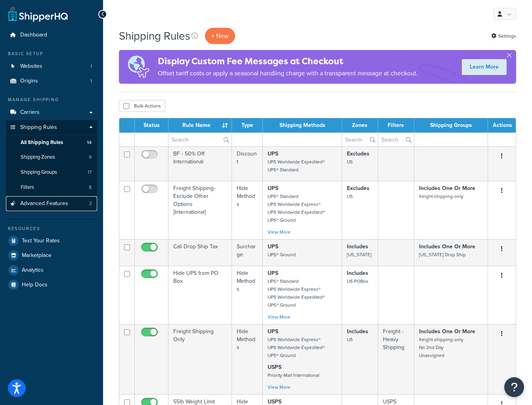
click at [24, 204] on span "Advanced Features" at bounding box center [44, 203] width 48 height 7
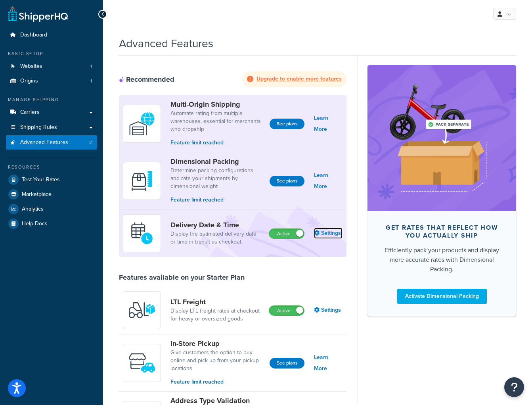
click at [320, 232] on link "Settings" at bounding box center [328, 232] width 29 height 11
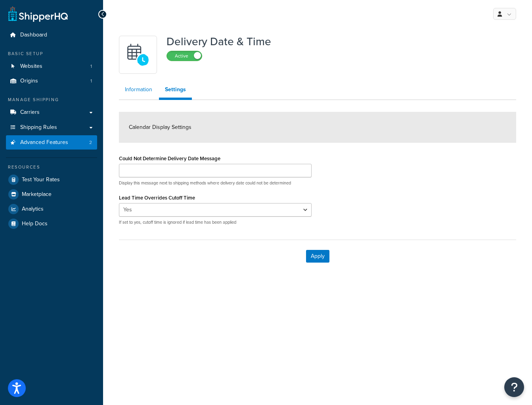
click at [137, 92] on link "Information" at bounding box center [138, 90] width 39 height 16
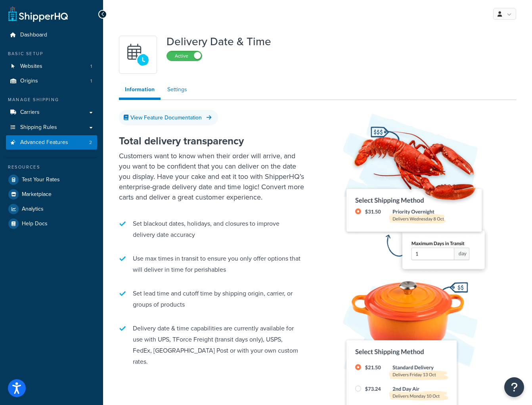
click at [173, 92] on link "Settings" at bounding box center [177, 90] width 32 height 16
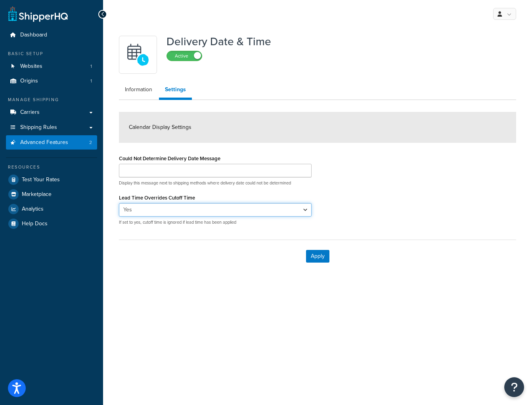
click at [176, 205] on select "Yes No" at bounding box center [215, 209] width 193 height 13
click at [119, 203] on select "Yes No" at bounding box center [215, 209] width 193 height 13
click at [170, 209] on select "Yes No" at bounding box center [215, 209] width 193 height 13
select select "true"
click at [119, 203] on select "Yes No" at bounding box center [215, 209] width 193 height 13
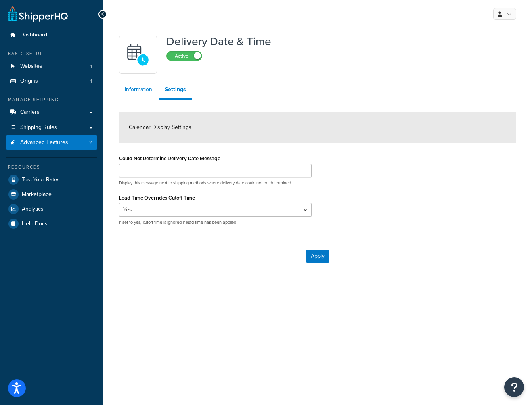
click at [134, 90] on link "Information" at bounding box center [138, 90] width 39 height 16
click at [27, 87] on link "Origins 1" at bounding box center [51, 81] width 91 height 15
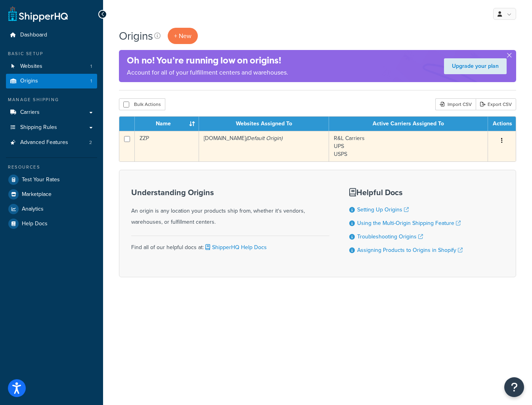
click at [418, 143] on td "R&L Carriers UPS USPS" at bounding box center [408, 146] width 159 height 31
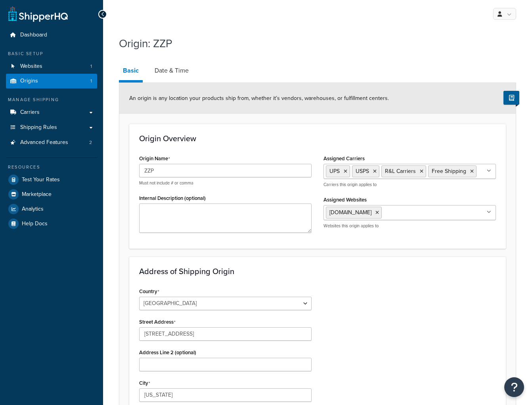
select select "22"
click at [174, 69] on link "Date & Time" at bounding box center [172, 70] width 42 height 19
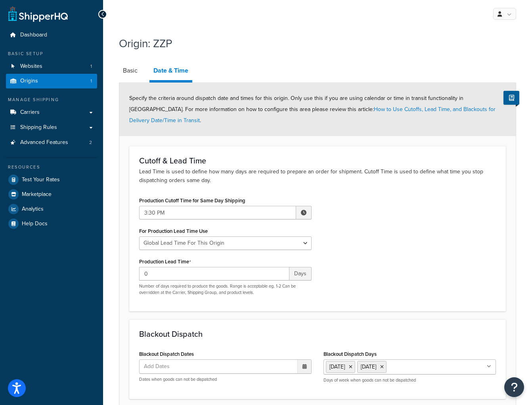
click at [301, 210] on span at bounding box center [304, 213] width 6 height 6
click at [244, 246] on span "▼" at bounding box center [245, 254] width 16 height 16
type input "2:30 PM"
click at [370, 230] on div "Production Cutoff Time for Same Day Shipping 2:30 PM ▲ 2 ▼ : ▲ 30 ▼ ▲ PM ▼ For …" at bounding box center [317, 248] width 368 height 107
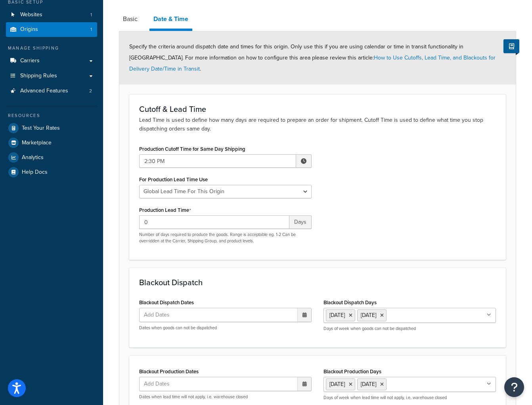
scroll to position [54, 0]
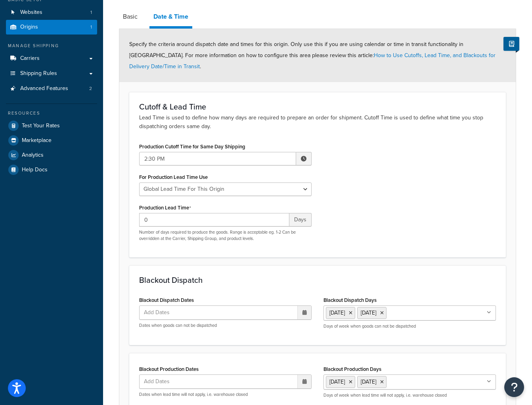
click at [305, 310] on icon at bounding box center [304, 312] width 4 height 5
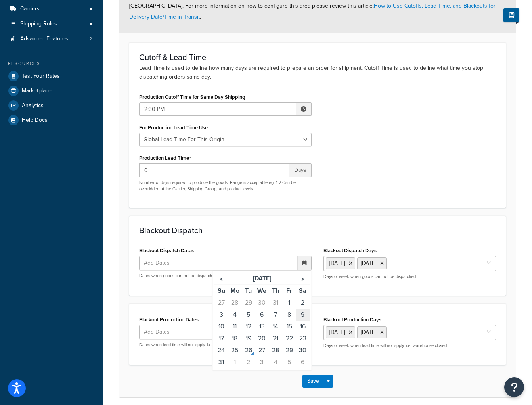
scroll to position [118, 0]
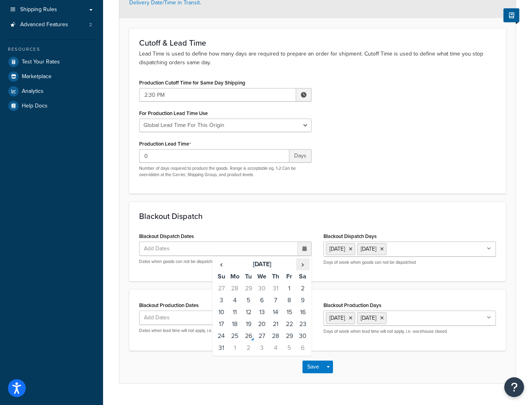
click at [303, 258] on span "›" at bounding box center [302, 263] width 13 height 11
click at [234, 282] on td "1" at bounding box center [234, 288] width 13 height 12
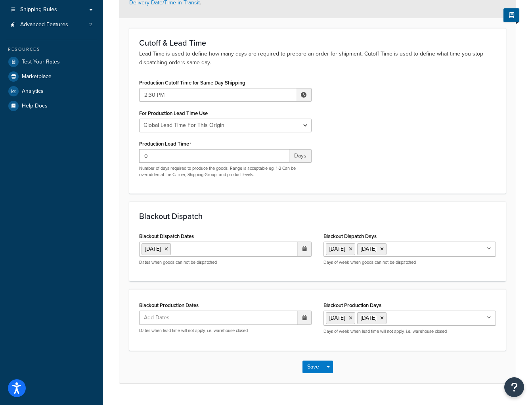
click at [166, 272] on form "Specify the criteria around dispatch date and times for this origin. Only use t…" at bounding box center [317, 174] width 396 height 418
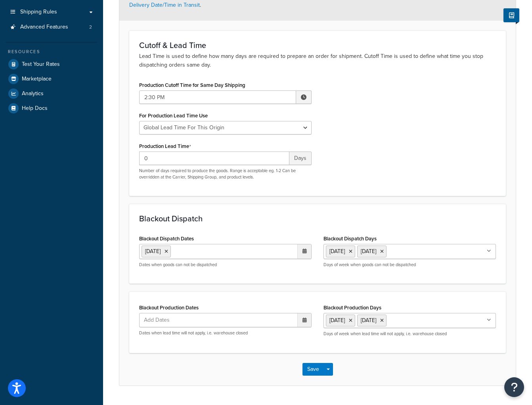
scroll to position [125, 0]
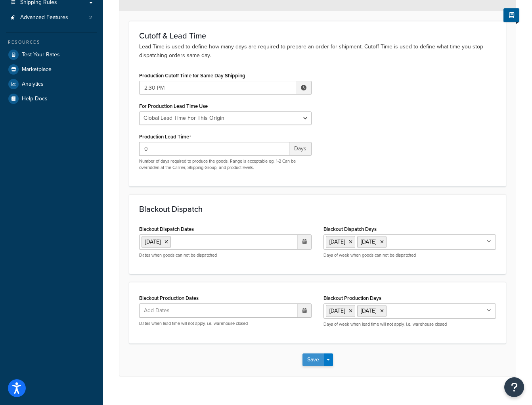
click at [315, 353] on button "Save" at bounding box center [312, 359] width 21 height 13
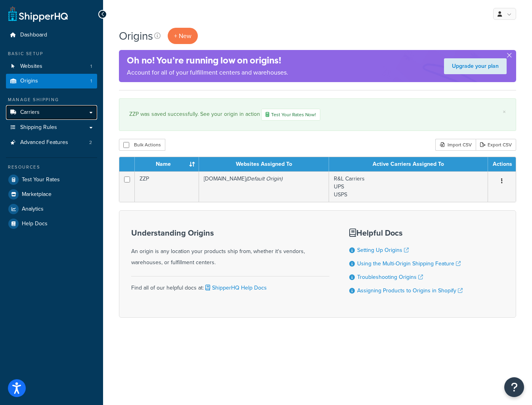
click at [39, 110] on link "Carriers" at bounding box center [51, 112] width 91 height 15
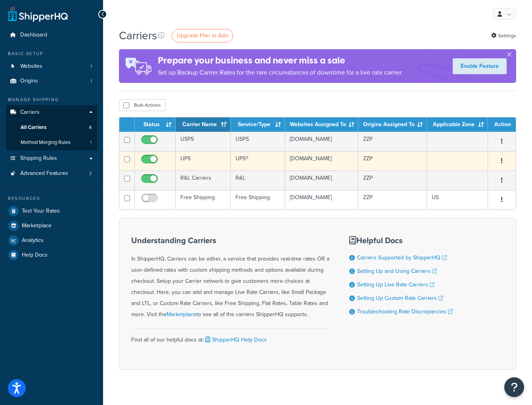
click at [196, 160] on td "UPS" at bounding box center [203, 160] width 55 height 19
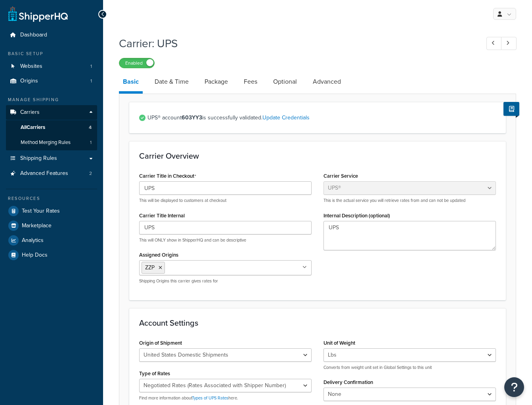
select select "ups"
click at [169, 82] on link "Date & Time" at bounding box center [172, 81] width 42 height 19
select select "yMMMEd"
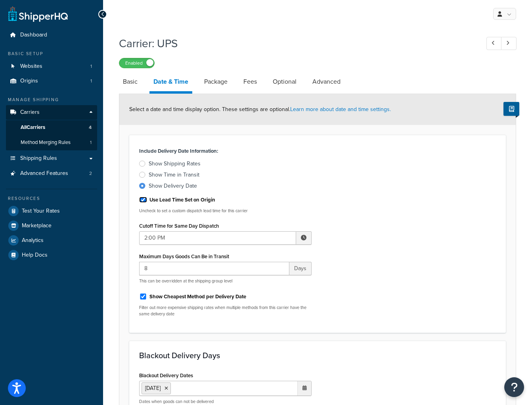
click at [142, 199] on input "Use Lead Time Set on Origin" at bounding box center [143, 200] width 8 height 6
checkbox input "false"
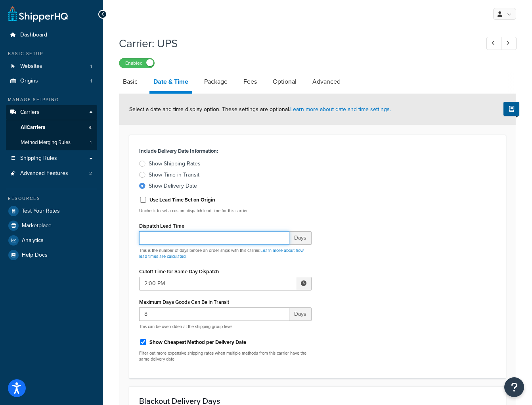
click at [230, 239] on input "Dispatch Lead Time" at bounding box center [214, 237] width 150 height 13
type input "1"
type input "2"
click at [297, 201] on div "Use Lead Time Set on Origin" at bounding box center [225, 199] width 172 height 12
click at [332, 84] on link "Advanced" at bounding box center [326, 81] width 36 height 19
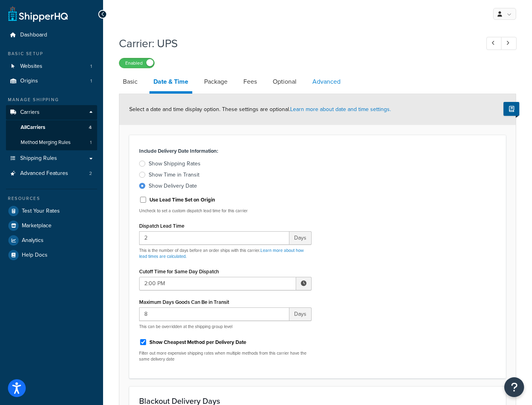
select select "false"
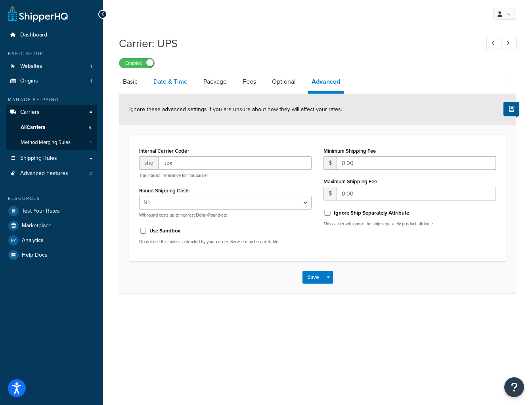
click at [176, 81] on link "Date & Time" at bounding box center [170, 81] width 42 height 19
select select "yMMMEd"
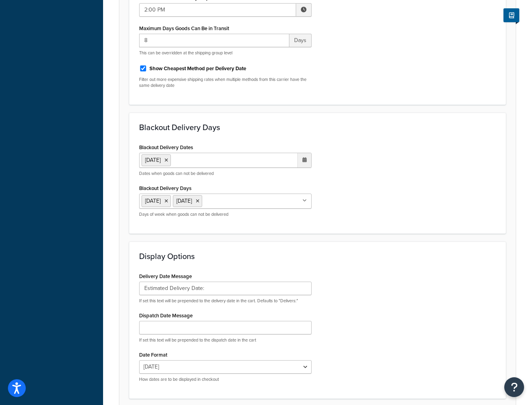
scroll to position [340, 0]
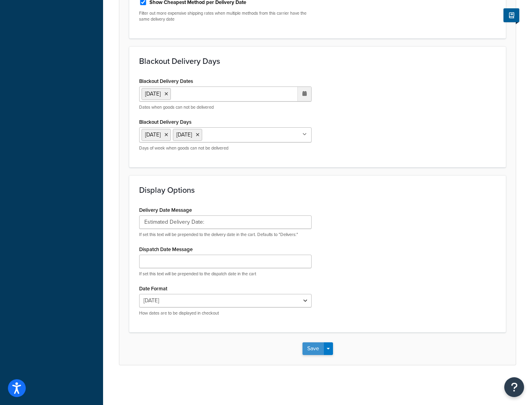
click at [310, 350] on button "Save" at bounding box center [312, 348] width 21 height 13
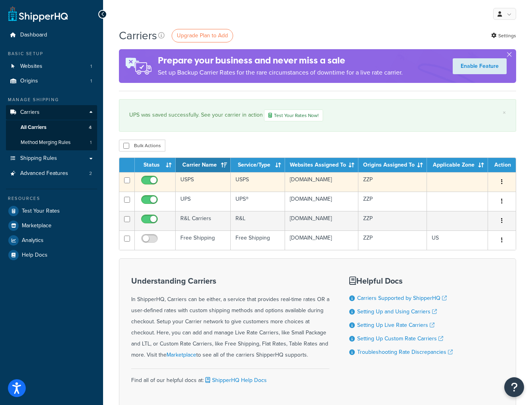
click at [209, 185] on td "USPS" at bounding box center [203, 181] width 55 height 19
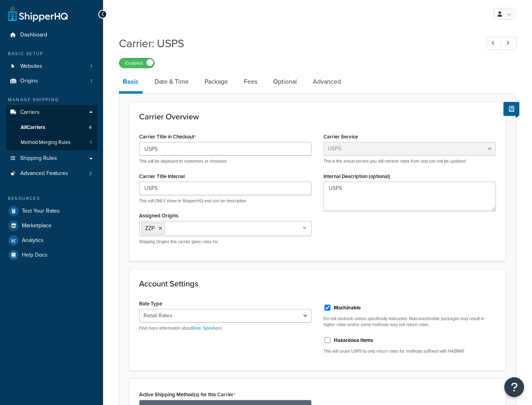
select select "usps"
click at [174, 79] on link "Date & Time" at bounding box center [172, 81] width 42 height 19
select select "yMMMEd"
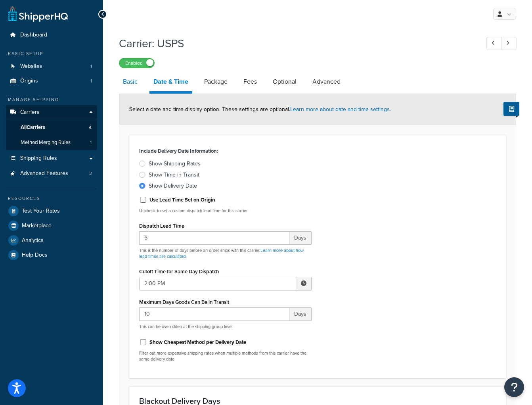
click at [132, 82] on link "Basic" at bounding box center [130, 81] width 23 height 19
select select "usps"
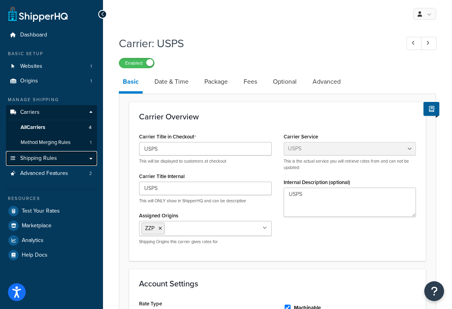
click at [51, 162] on span "Shipping Rules" at bounding box center [38, 158] width 37 height 7
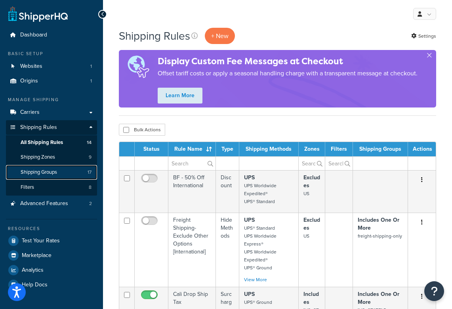
click at [42, 172] on span "Shipping Groups" at bounding box center [39, 172] width 36 height 7
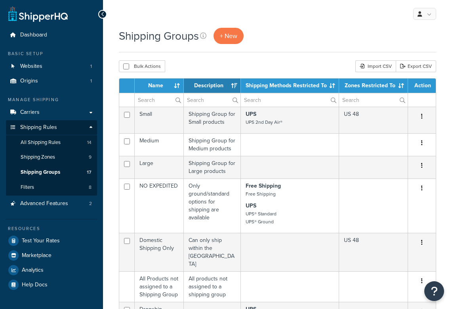
select select "15"
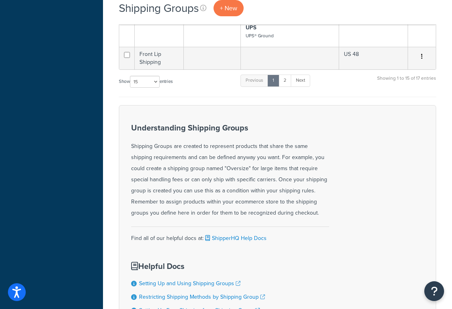
scroll to position [615, 0]
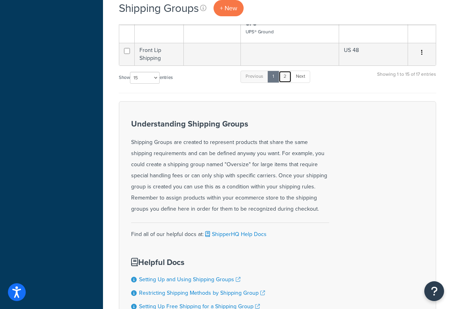
click at [287, 71] on link "2" at bounding box center [285, 77] width 13 height 12
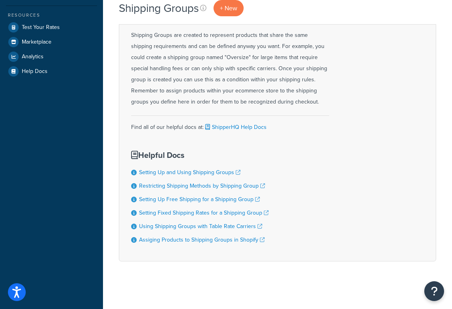
scroll to position [29, 0]
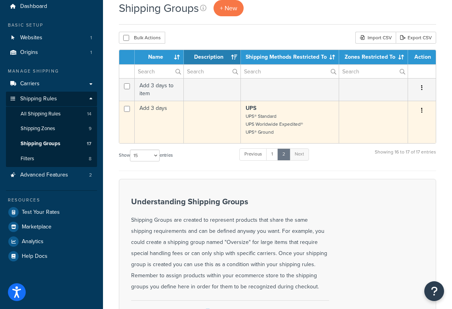
click at [211, 124] on td at bounding box center [212, 122] width 57 height 42
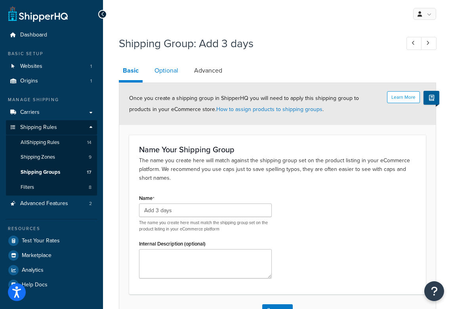
click at [160, 61] on link "Optional" at bounding box center [167, 70] width 32 height 19
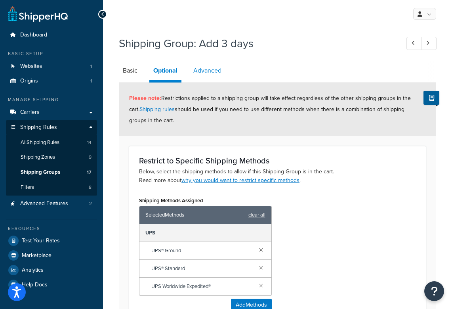
click at [204, 73] on link "Advanced" at bounding box center [207, 70] width 36 height 19
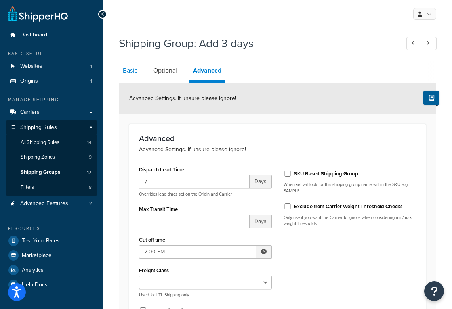
click at [134, 72] on link "Basic" at bounding box center [130, 70] width 23 height 19
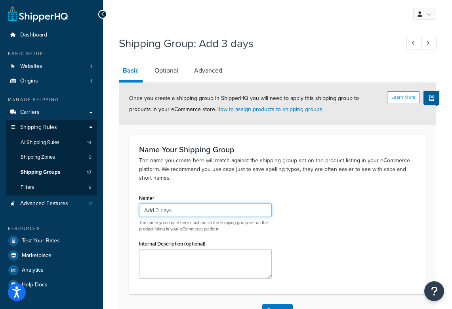
drag, startPoint x: 175, startPoint y: 209, endPoint x: 118, endPoint y: 205, distance: 56.8
click at [118, 205] on div "Shipping Group: Add 3 days Basic Optional Advanced Learn More Once you create a…" at bounding box center [277, 189] width 349 height 315
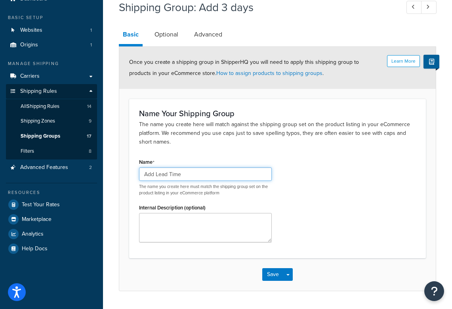
scroll to position [58, 0]
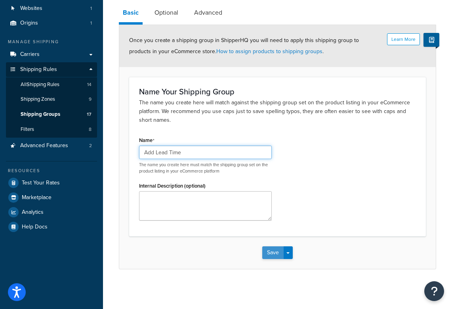
type input "Add Lead Time"
click at [273, 252] on button "Save" at bounding box center [272, 252] width 21 height 13
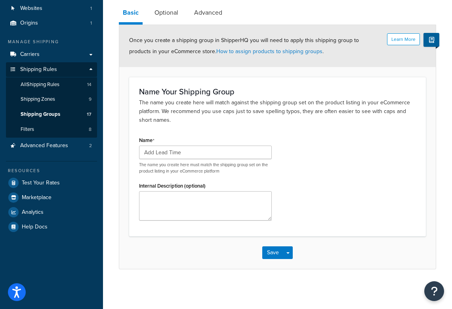
scroll to position [0, 0]
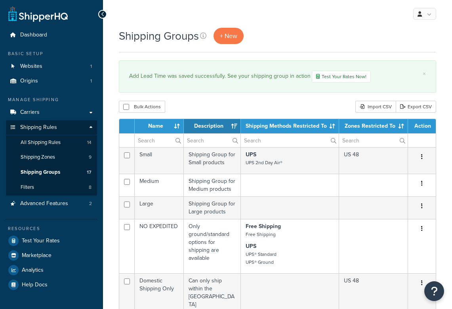
select select "15"
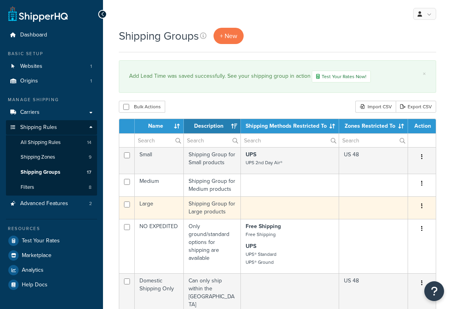
click at [176, 209] on td "Large" at bounding box center [159, 207] width 49 height 23
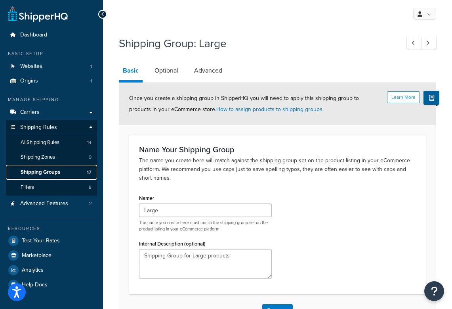
click at [34, 171] on span "Shipping Groups" at bounding box center [41, 172] width 40 height 7
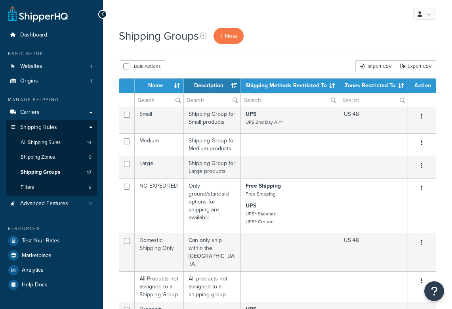
select select "15"
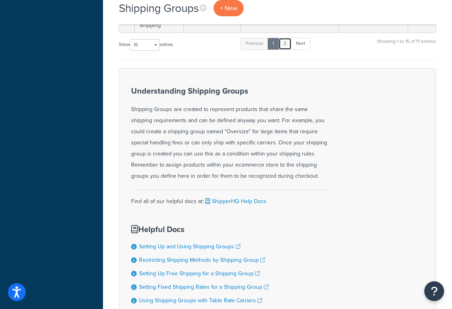
scroll to position [30, 0]
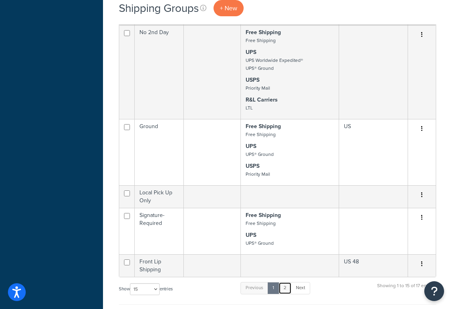
click at [285, 282] on link "2" at bounding box center [285, 288] width 13 height 12
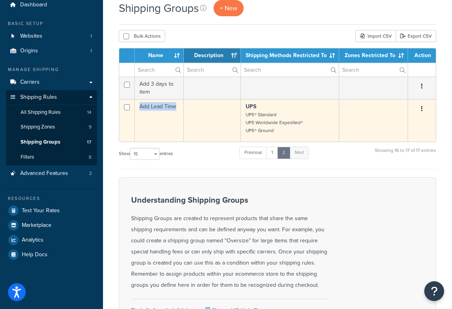
drag, startPoint x: 178, startPoint y: 107, endPoint x: 140, endPoint y: 107, distance: 37.6
click at [140, 107] on td "Add Lead Time" at bounding box center [159, 120] width 49 height 42
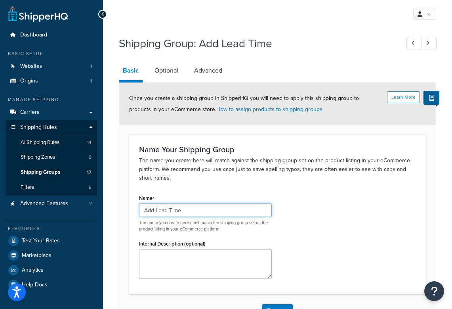
drag, startPoint x: 182, startPoint y: 211, endPoint x: 109, endPoint y: 206, distance: 72.7
click at [116, 206] on div "Shipping Group: Add Lead Time Basic Optional Advanced Learn More Once you creat…" at bounding box center [277, 189] width 349 height 315
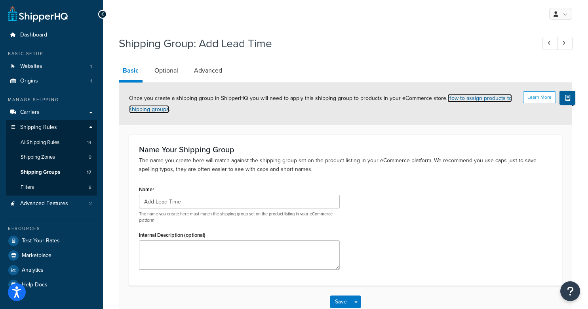
click at [452, 98] on link "How to assign products to shipping groups" at bounding box center [320, 103] width 383 height 19
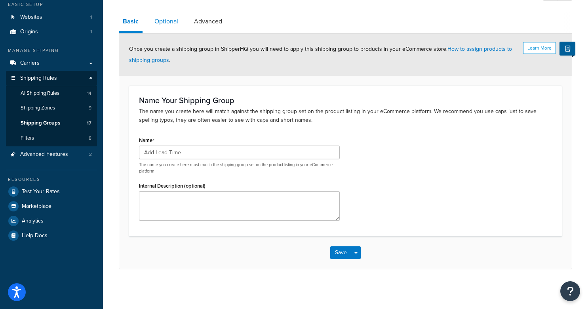
click at [168, 23] on link "Optional" at bounding box center [167, 21] width 32 height 19
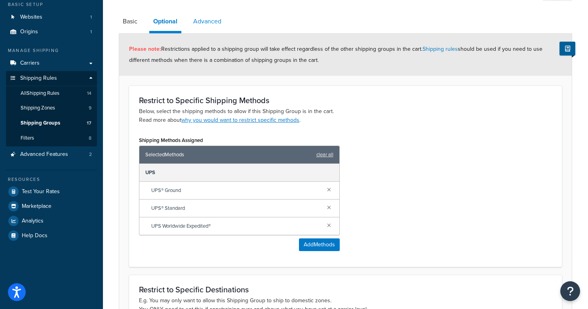
click at [199, 23] on link "Advanced" at bounding box center [207, 21] width 36 height 19
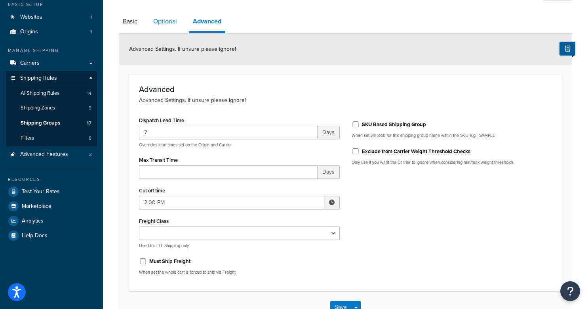
click at [169, 22] on link "Optional" at bounding box center [165, 21] width 32 height 19
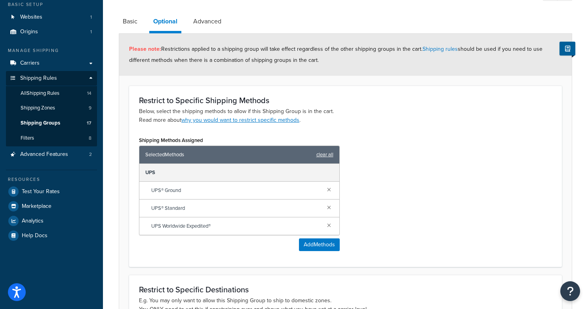
click at [320, 154] on link "clear all" at bounding box center [325, 154] width 17 height 11
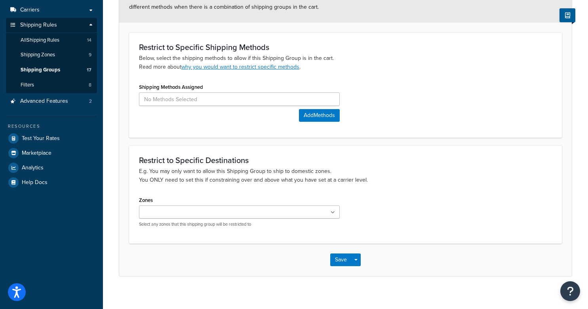
scroll to position [109, 0]
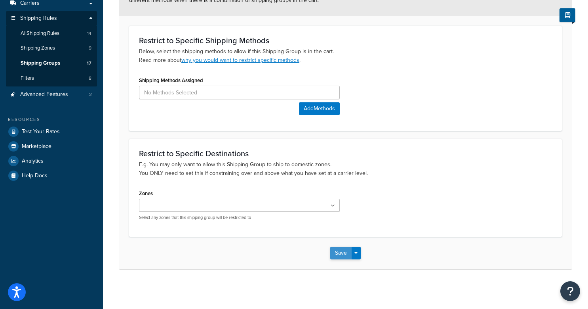
click at [339, 252] on button "Save" at bounding box center [340, 252] width 21 height 13
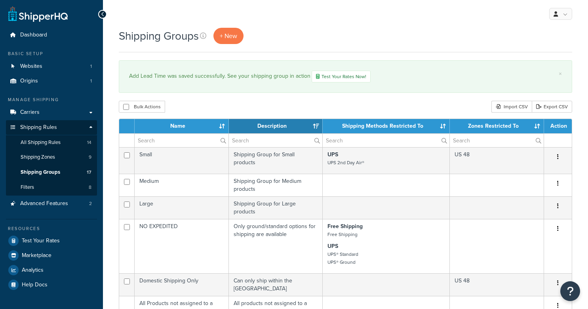
select select "15"
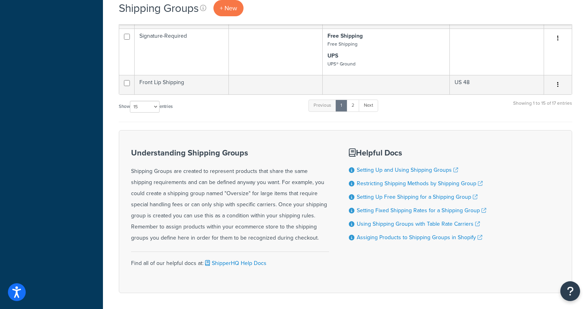
scroll to position [619, 0]
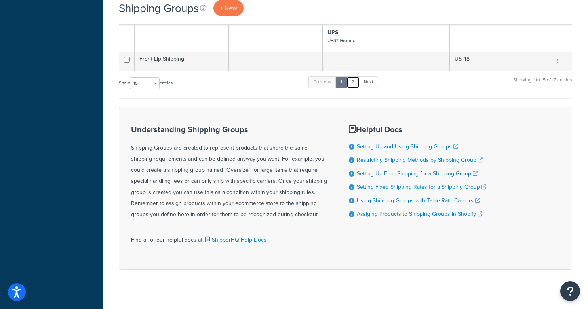
click at [355, 78] on link "2" at bounding box center [353, 82] width 13 height 12
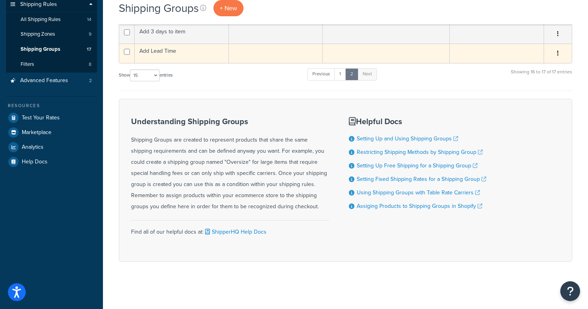
click at [197, 52] on td "Add Lead Time" at bounding box center [182, 53] width 94 height 19
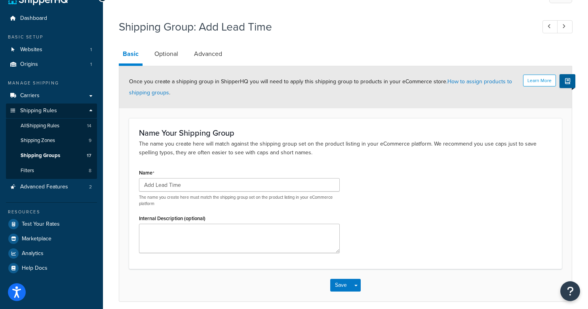
scroll to position [18, 0]
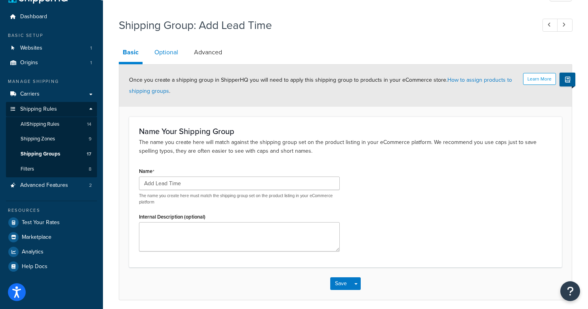
click at [166, 53] on link "Optional" at bounding box center [167, 52] width 32 height 19
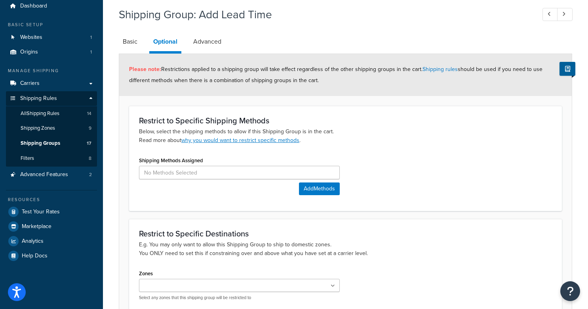
scroll to position [38, 0]
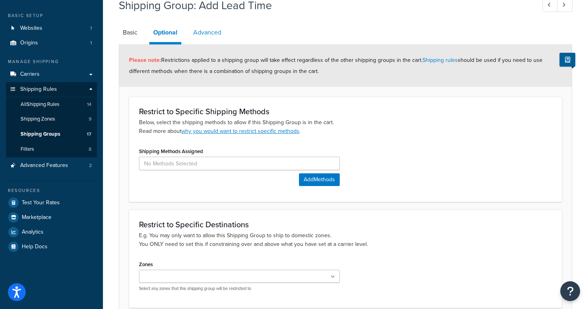
click at [208, 31] on link "Advanced" at bounding box center [207, 32] width 36 height 19
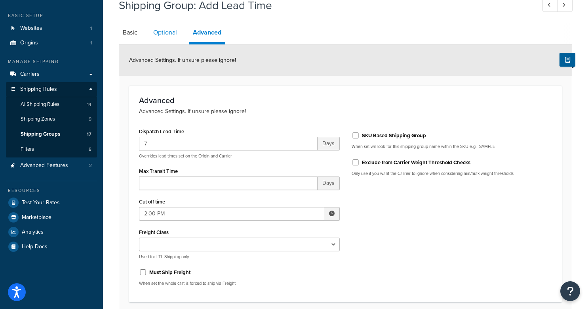
click at [155, 32] on link "Optional" at bounding box center [165, 32] width 32 height 19
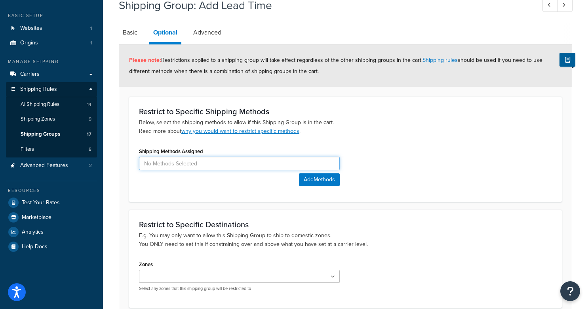
click at [171, 166] on input at bounding box center [239, 163] width 201 height 13
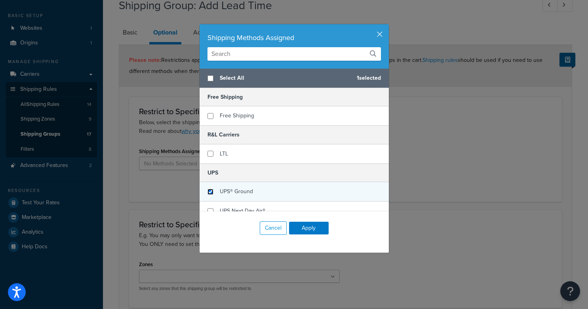
click at [212, 190] on input "checkbox" at bounding box center [211, 192] width 6 height 6
checkbox input "true"
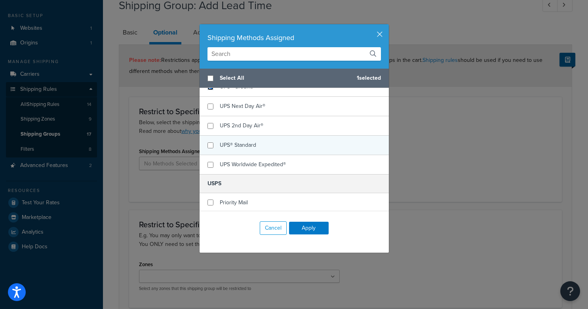
scroll to position [104, 0]
click at [213, 146] on input "checkbox" at bounding box center [211, 146] width 6 height 6
checkbox input "true"
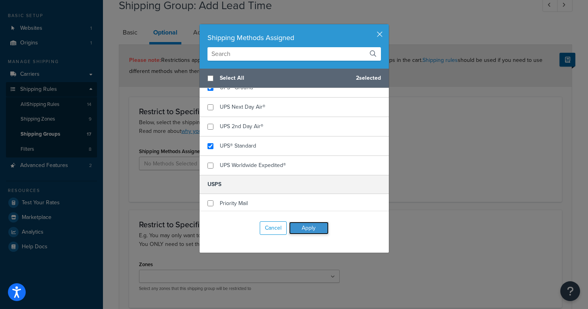
click at [302, 226] on button "Apply" at bounding box center [309, 227] width 40 height 13
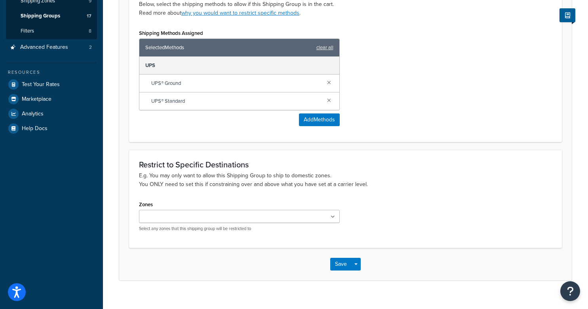
scroll to position [167, 0]
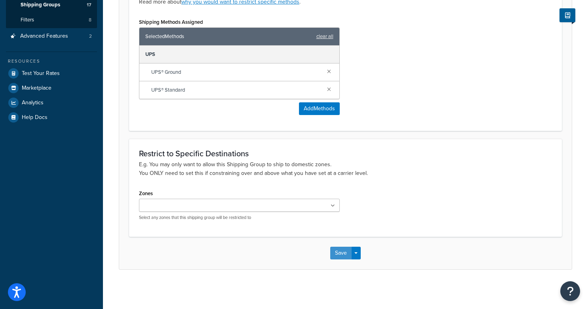
click at [340, 251] on button "Save" at bounding box center [340, 252] width 21 height 13
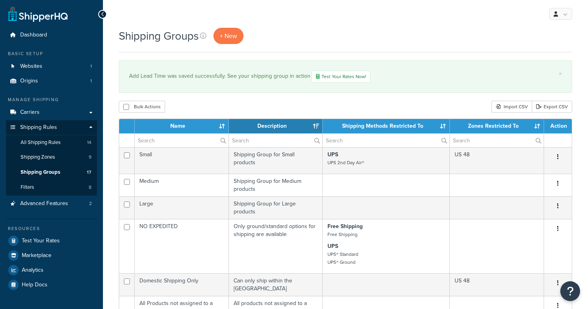
select select "15"
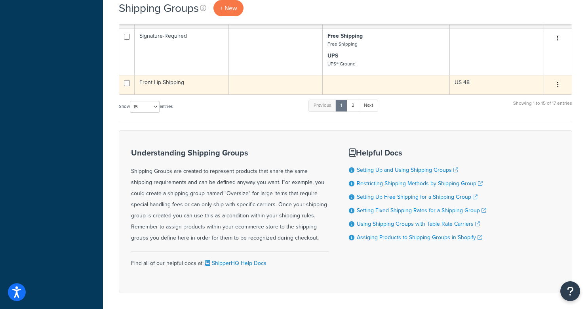
scroll to position [621, 0]
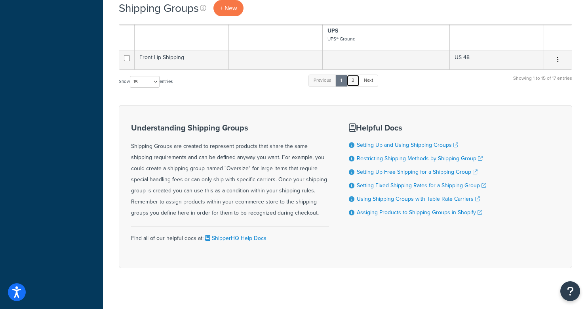
click at [357, 76] on link "2" at bounding box center [353, 80] width 13 height 12
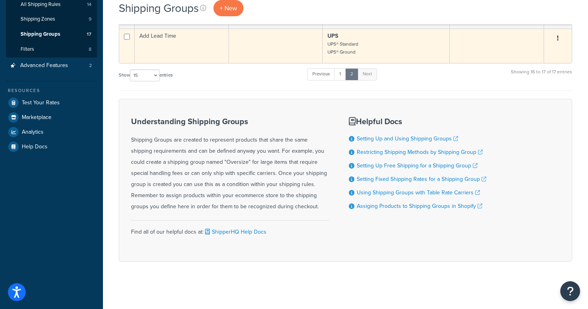
click at [186, 52] on td "Add Lead Time" at bounding box center [182, 46] width 94 height 34
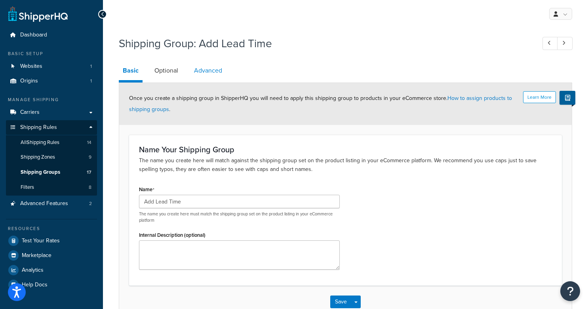
click at [208, 75] on link "Advanced" at bounding box center [208, 70] width 36 height 19
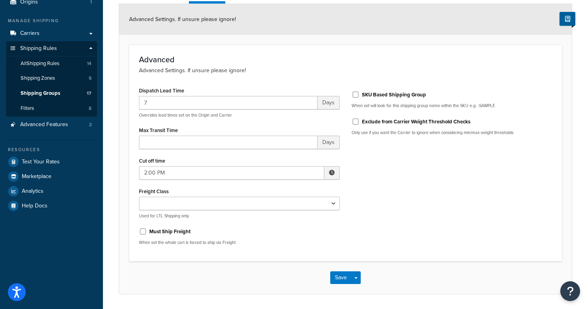
scroll to position [80, 0]
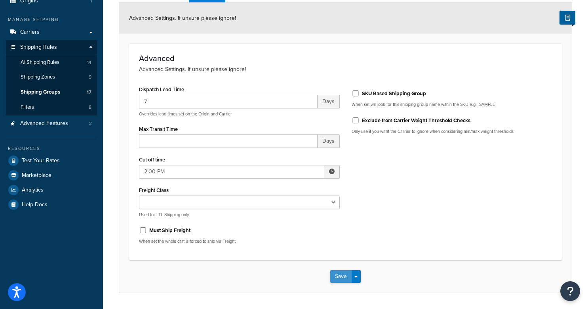
click at [342, 277] on button "Save" at bounding box center [340, 276] width 21 height 13
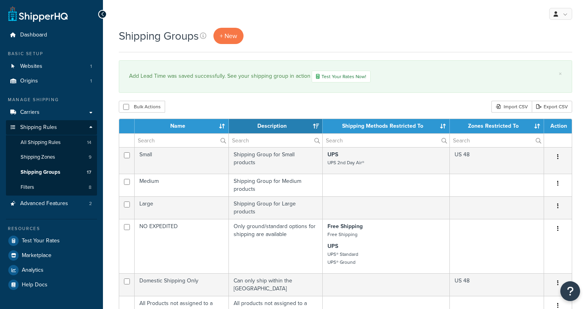
select select "15"
click at [326, 78] on link "Test Your Rates Now!" at bounding box center [341, 77] width 59 height 12
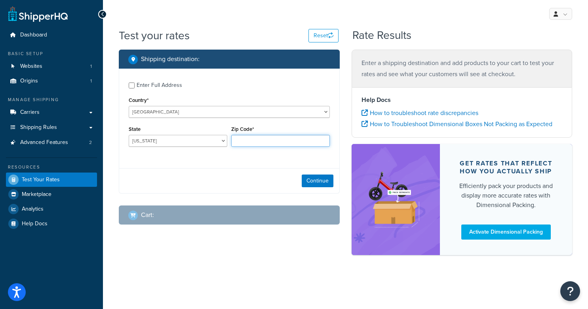
click at [239, 140] on input "Zip Code*" at bounding box center [280, 141] width 99 height 12
click at [198, 141] on select "Alabama Alaska American Samoa Arizona Arkansas Armed Forces Americas Armed Forc…" at bounding box center [178, 141] width 99 height 12
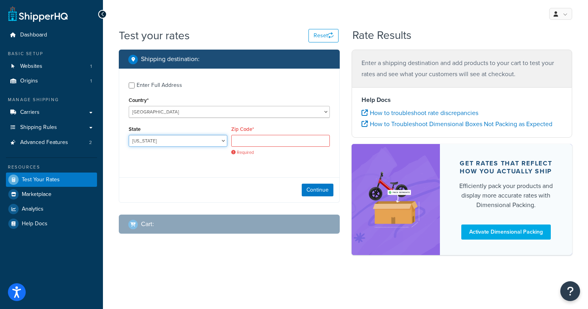
select select "MI"
click at [129, 135] on select "Alabama Alaska American Samoa Arizona Arkansas Armed Forces Americas Armed Forc…" at bounding box center [178, 141] width 99 height 12
click at [256, 140] on input "Zip Code*" at bounding box center [280, 141] width 99 height 12
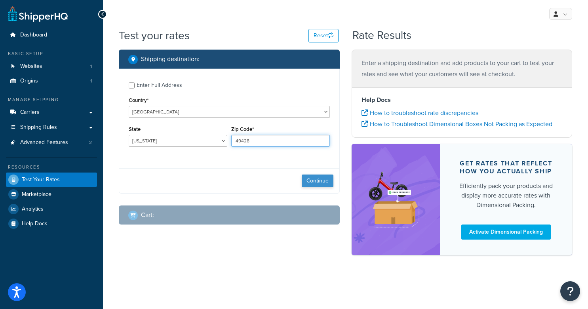
type input "49428"
click at [321, 179] on button "Continue" at bounding box center [318, 180] width 32 height 13
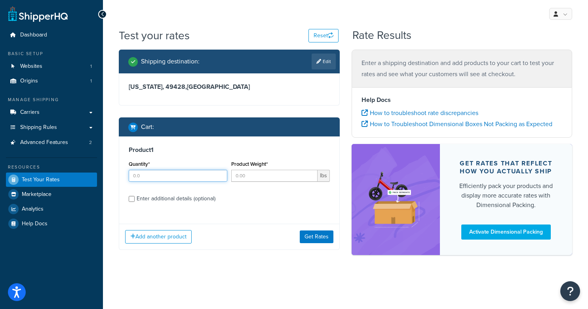
click at [179, 179] on input "Quantity*" at bounding box center [178, 176] width 99 height 12
type input "1"
click at [238, 177] on input "Product Weight*" at bounding box center [274, 176] width 86 height 12
type input "10"
click at [132, 197] on input "Enter additional details (optional)" at bounding box center [132, 199] width 6 height 6
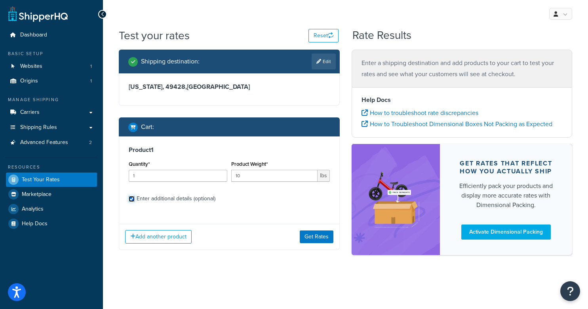
checkbox input "true"
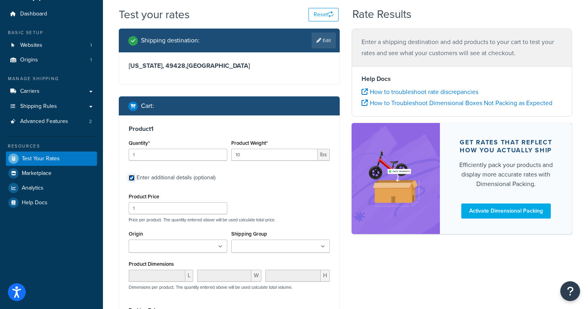
scroll to position [47, 0]
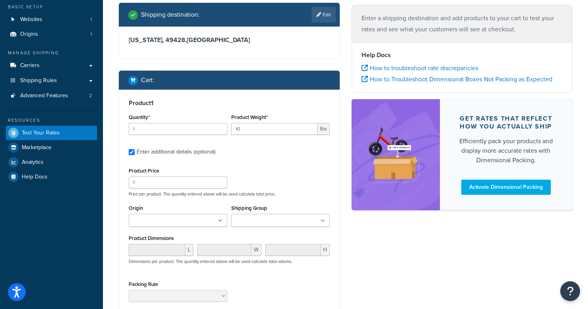
drag, startPoint x: 296, startPoint y: 230, endPoint x: 293, endPoint y: 225, distance: 5.2
click at [296, 230] on div "Shipping Group Add 3 days to item Add Lead Time California Drop Ship Domestic S…" at bounding box center [280, 217] width 103 height 30
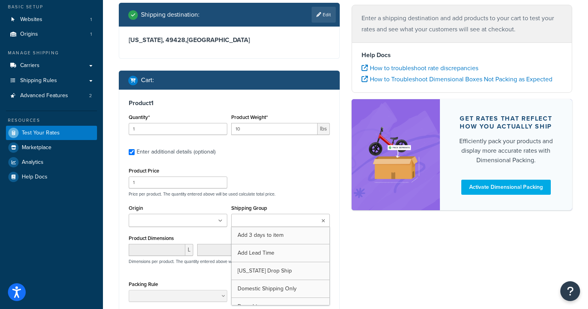
click at [293, 221] on input "Shipping Group" at bounding box center [269, 220] width 70 height 9
drag, startPoint x: 269, startPoint y: 254, endPoint x: 273, endPoint y: 253, distance: 4.0
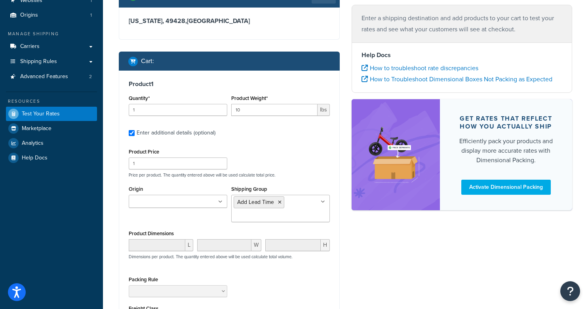
click at [374, 267] on div "Shipping destination : Edit Michigan, 49428 , United States Cart : Product 1 Qu…" at bounding box center [346, 195] width 466 height 423
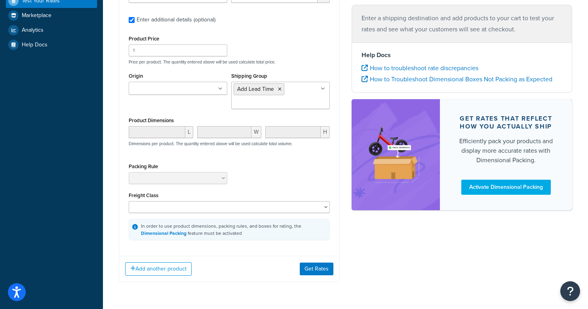
scroll to position [180, 0]
click at [317, 268] on button "Get Rates" at bounding box center [317, 267] width 34 height 13
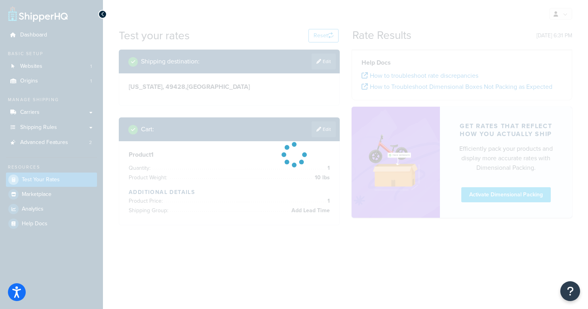
scroll to position [0, 0]
